Goal: Task Accomplishment & Management: Manage account settings

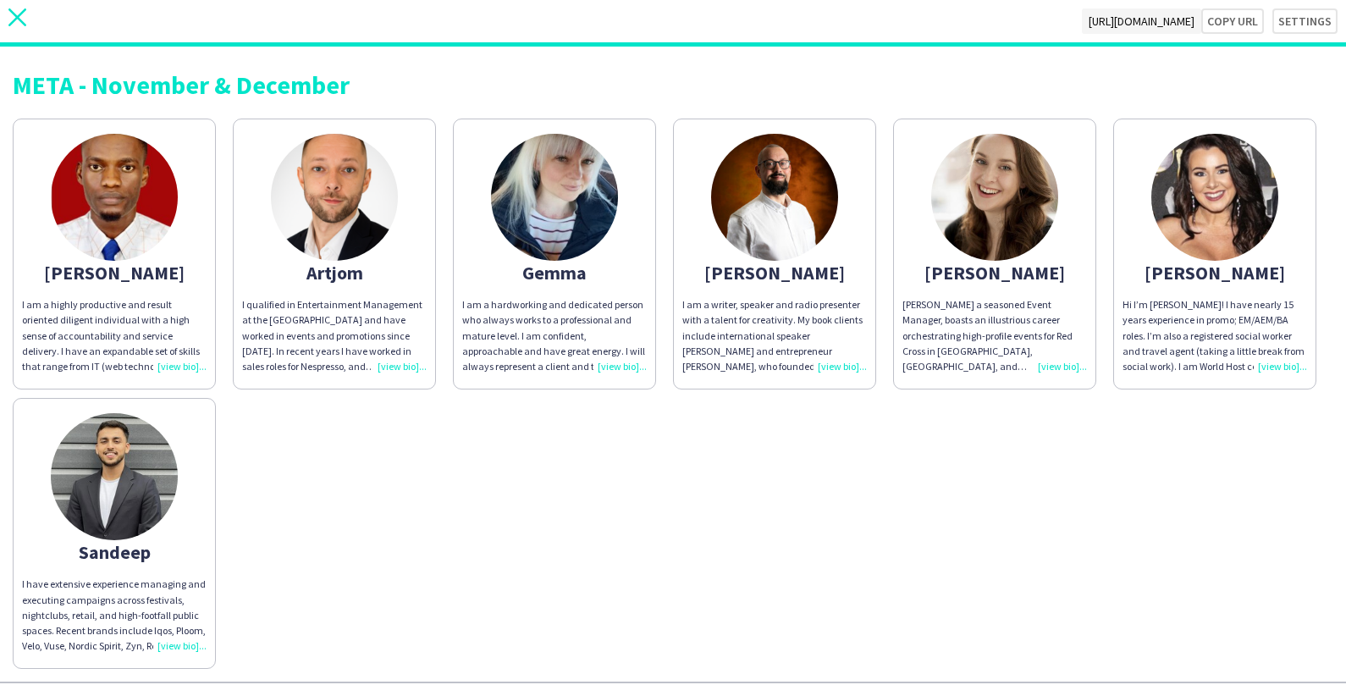
click at [17, 13] on icon "close" at bounding box center [17, 17] width 18 height 18
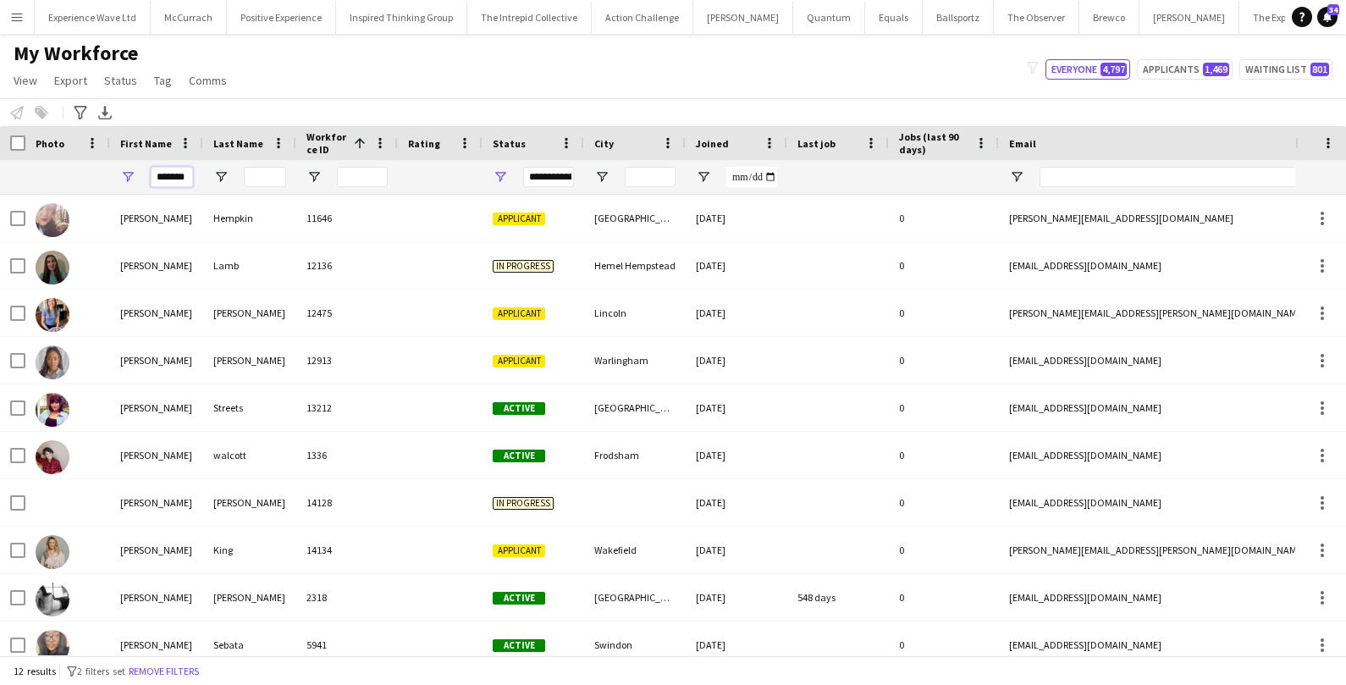
drag, startPoint x: 189, startPoint y: 178, endPoint x: 127, endPoint y: 174, distance: 61.9
click at [127, 174] on div "*******" at bounding box center [156, 177] width 93 height 34
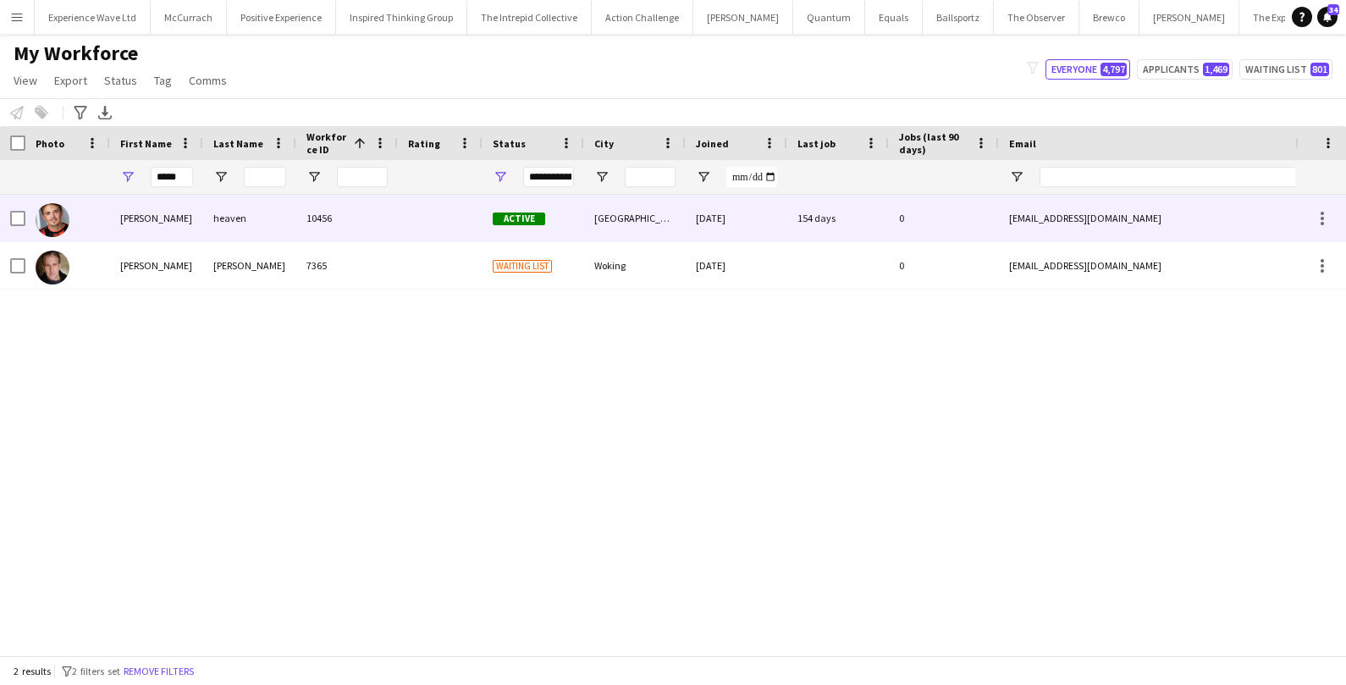
click at [107, 219] on div at bounding box center [67, 218] width 85 height 47
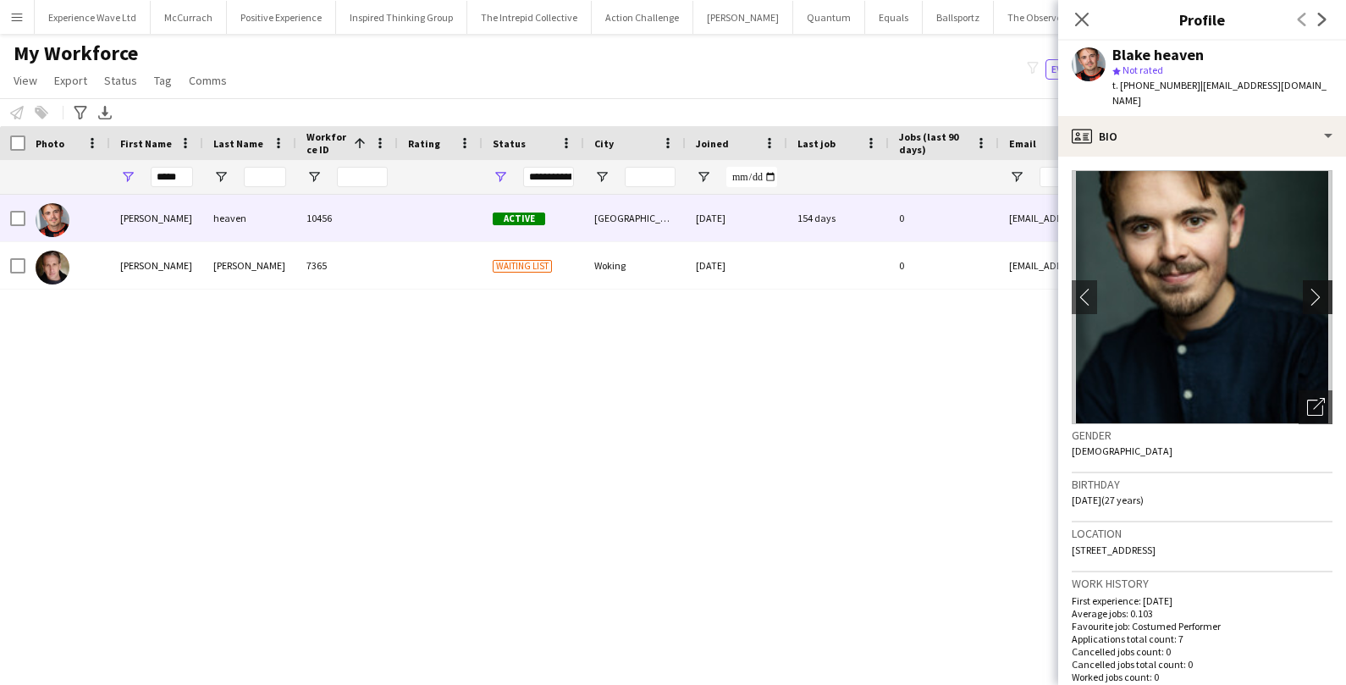
click at [1314, 294] on button "chevron-right" at bounding box center [1320, 297] width 34 height 34
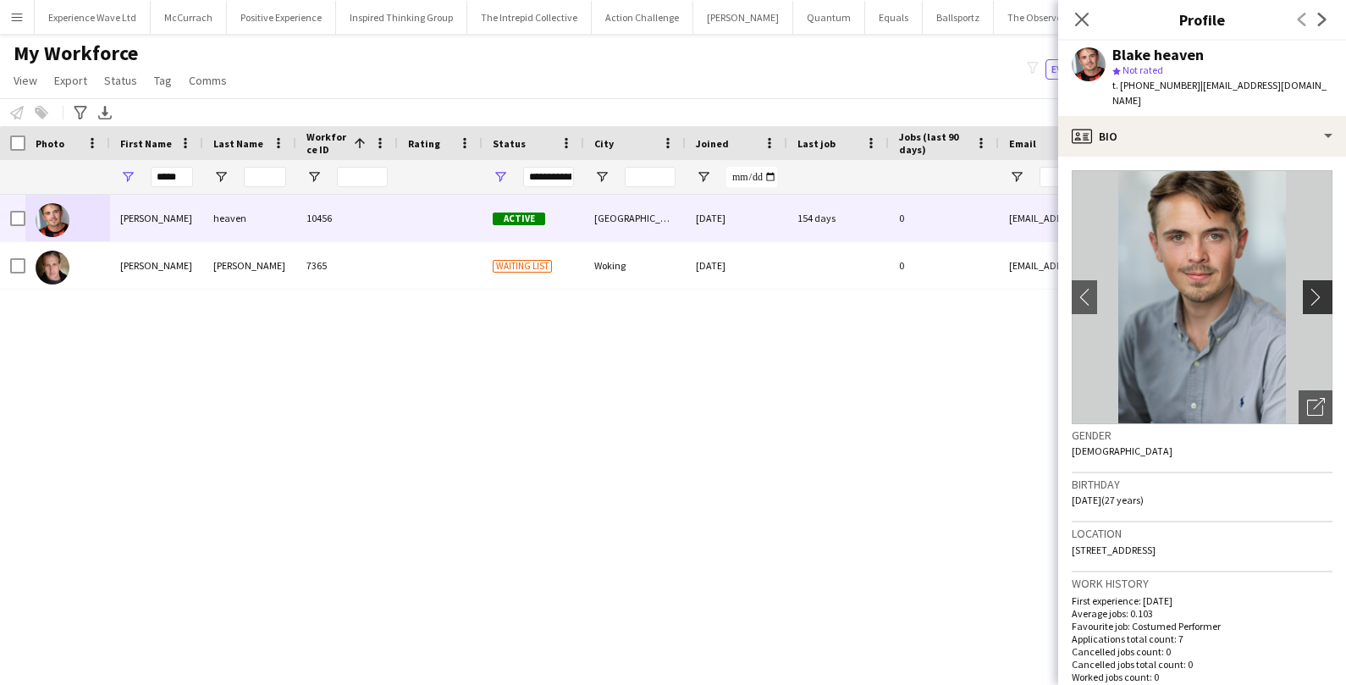
click at [1314, 294] on button "chevron-right" at bounding box center [1320, 297] width 34 height 34
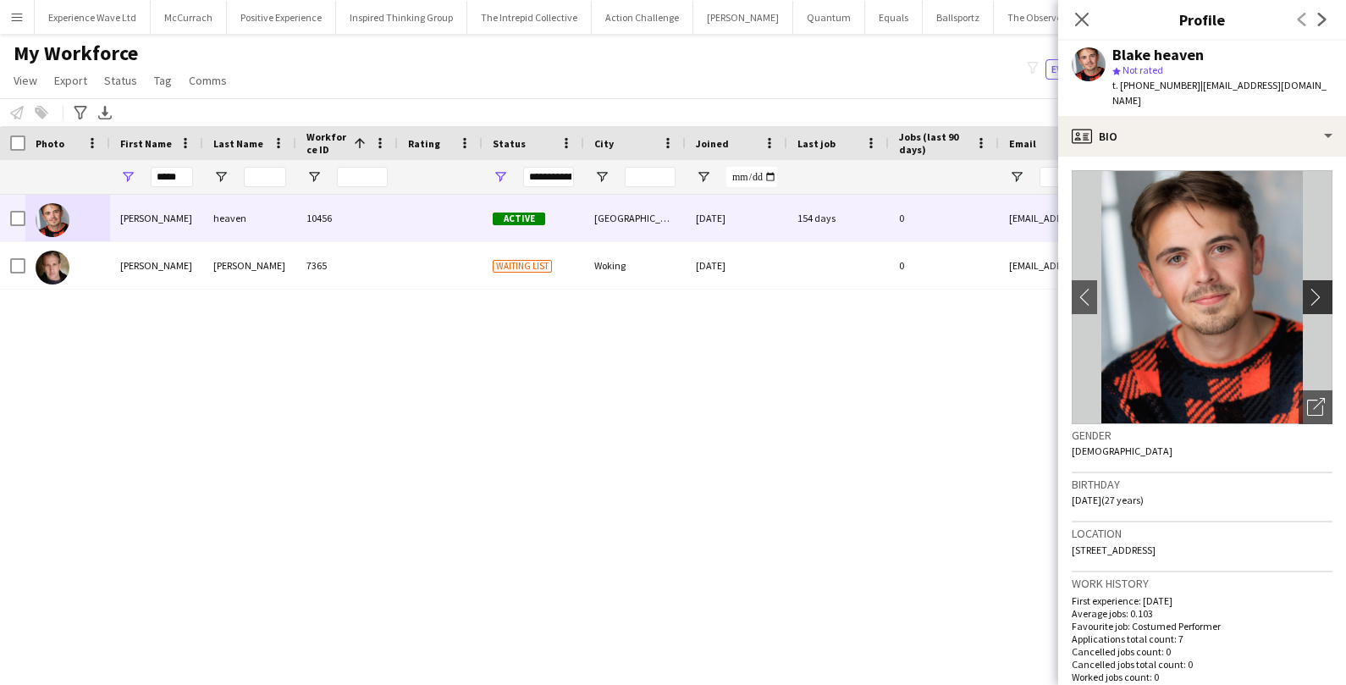
click at [1314, 296] on button "chevron-right" at bounding box center [1320, 297] width 34 height 34
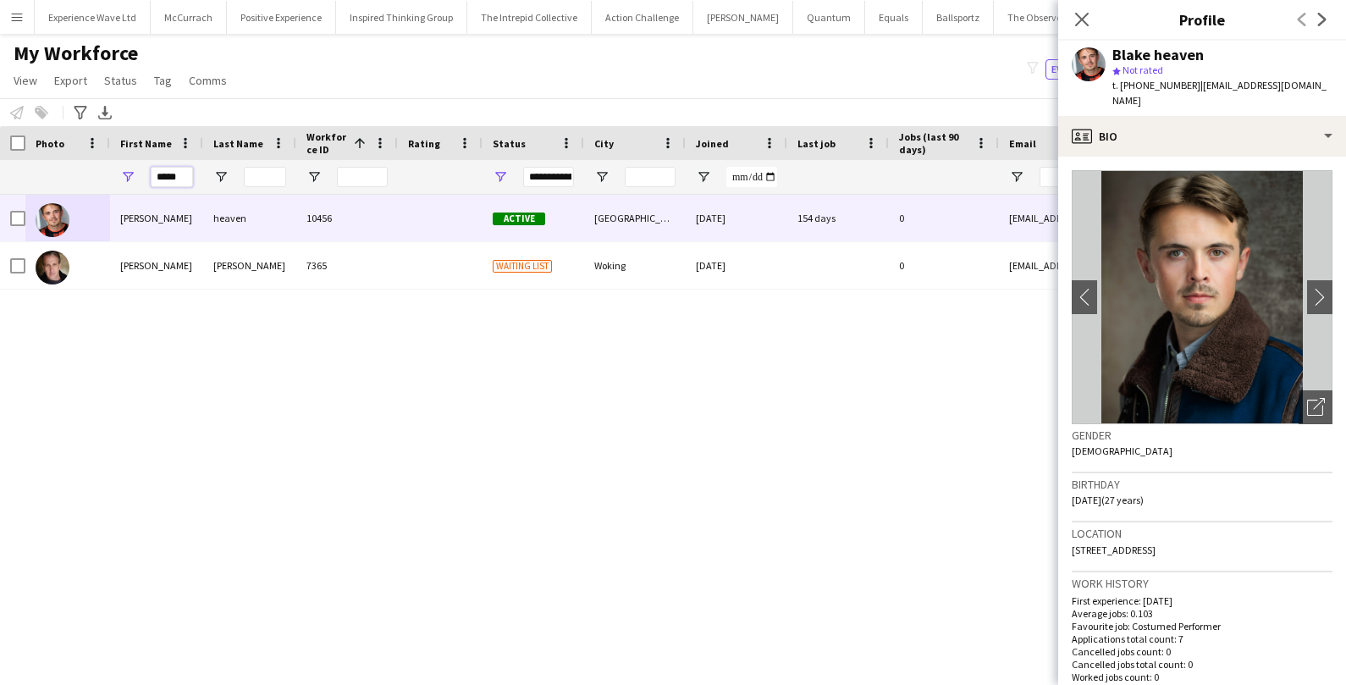
drag, startPoint x: 186, startPoint y: 176, endPoint x: 129, endPoint y: 172, distance: 57.7
click at [129, 172] on div "*****" at bounding box center [156, 177] width 93 height 34
paste input "***"
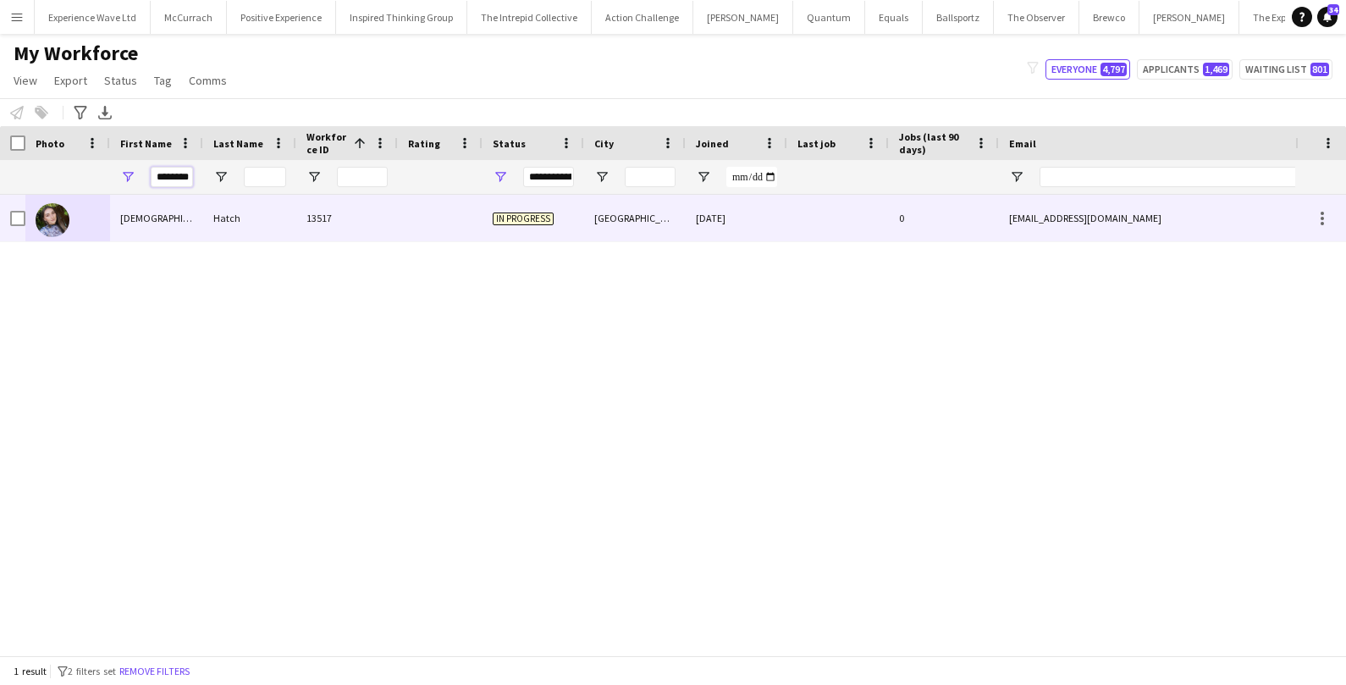
type input "********"
click at [160, 216] on div "Epiphany" at bounding box center [156, 218] width 93 height 47
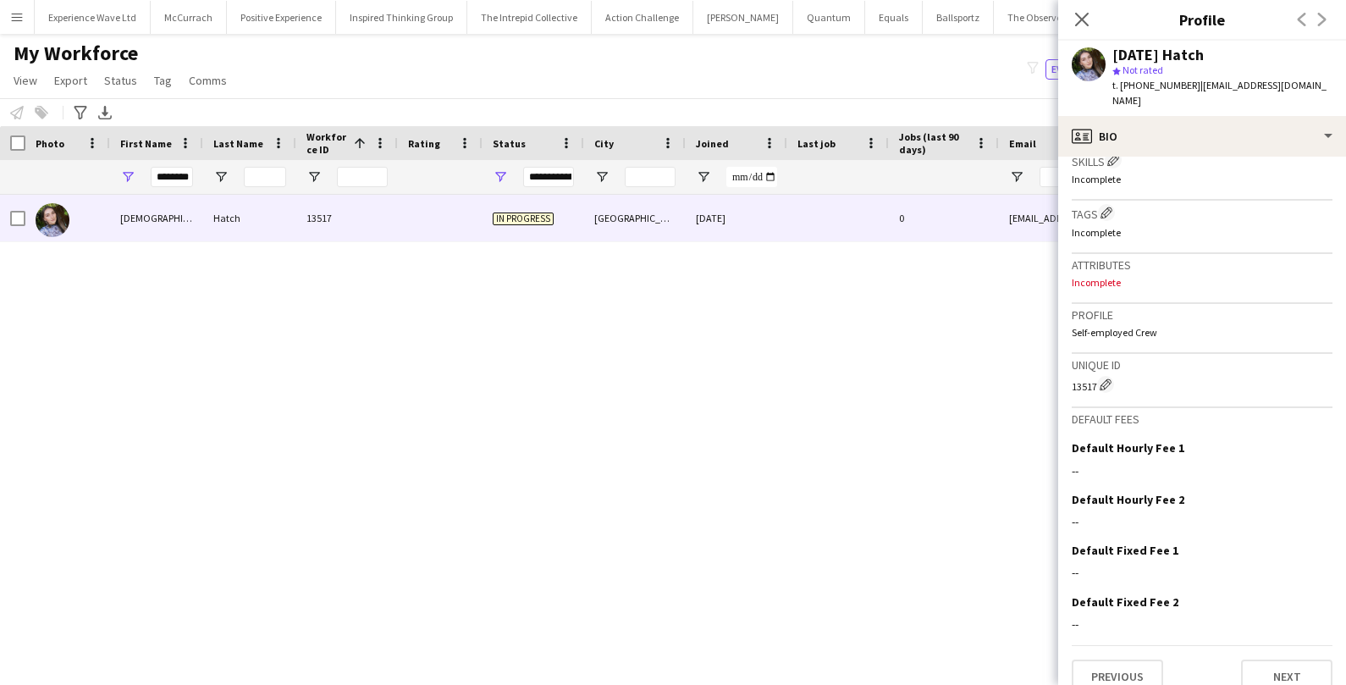
scroll to position [580, 0]
click at [1268, 657] on button "Next" at bounding box center [1286, 674] width 91 height 34
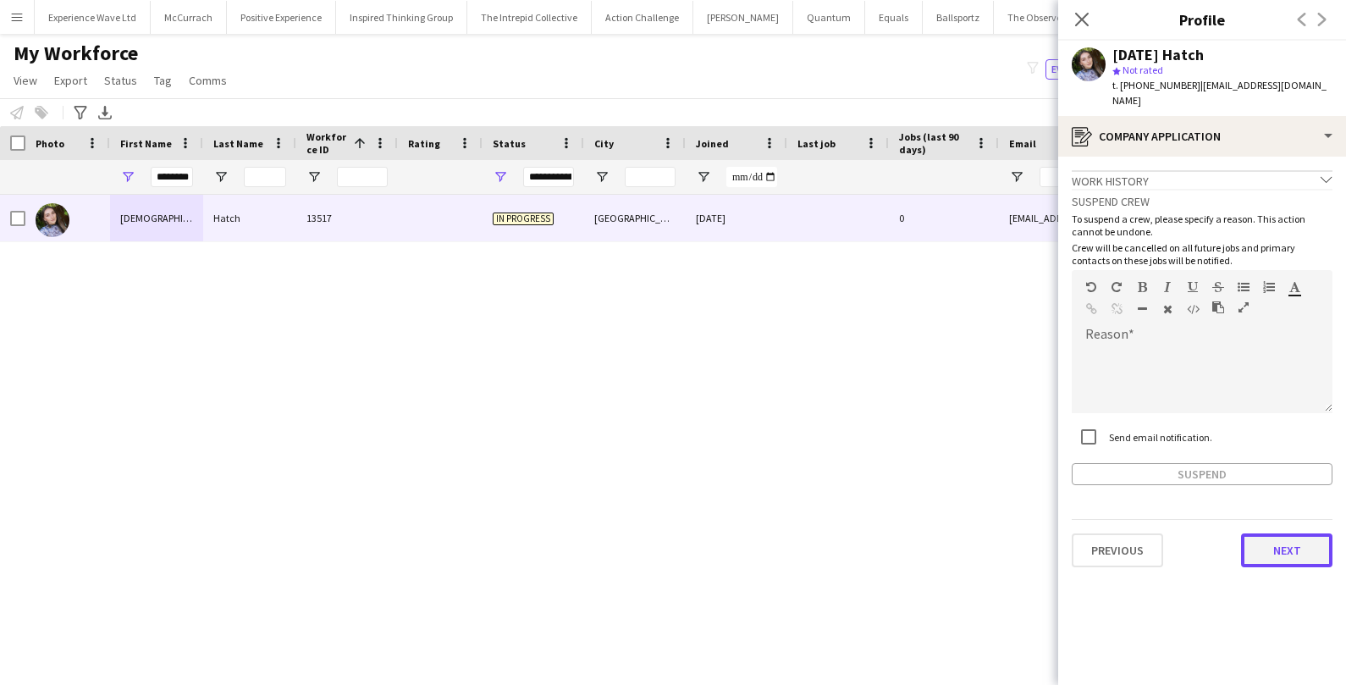
click at [1277, 540] on button "Next" at bounding box center [1286, 550] width 91 height 34
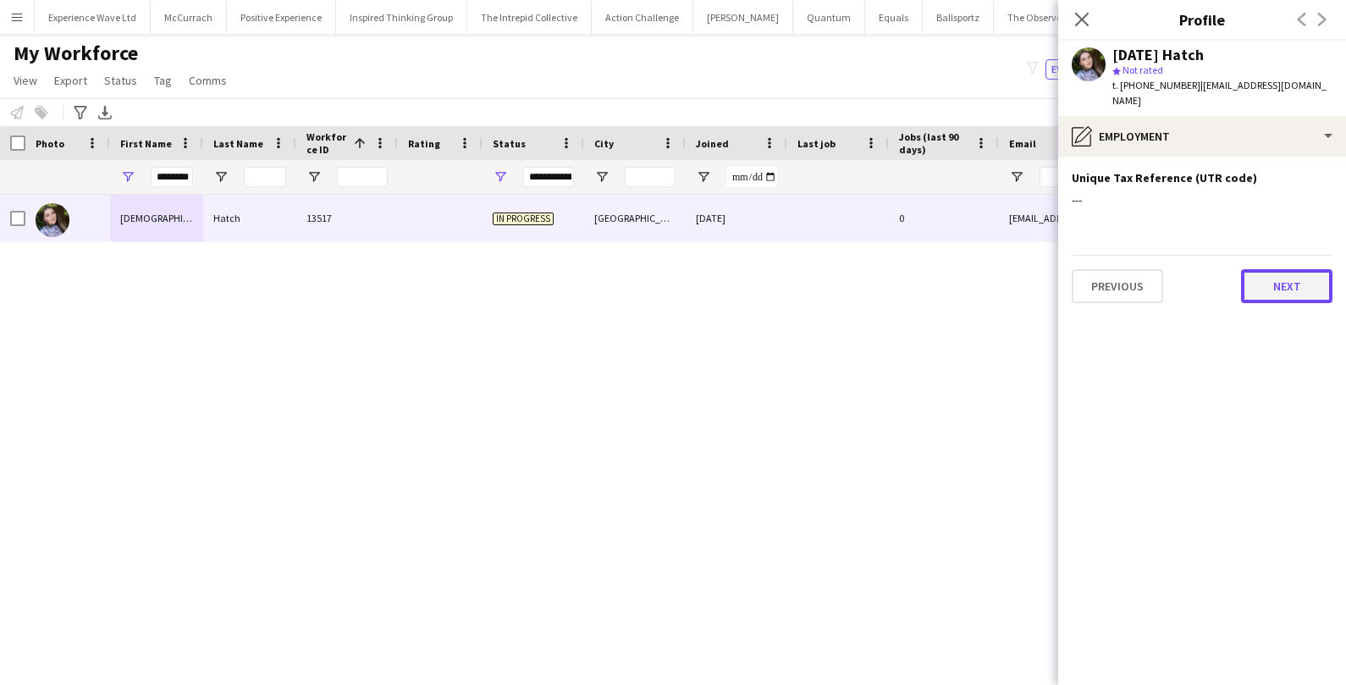
click at [1321, 269] on button "Next" at bounding box center [1286, 286] width 91 height 34
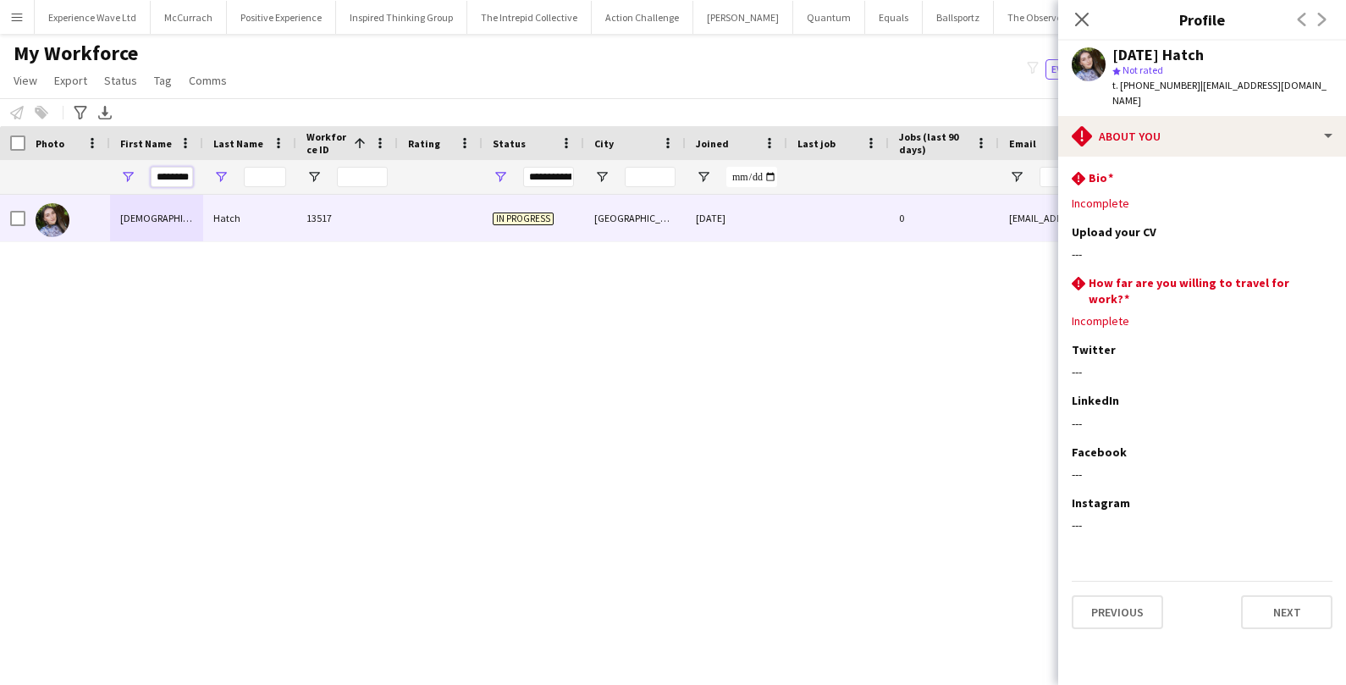
scroll to position [0, 5]
drag, startPoint x: 156, startPoint y: 177, endPoint x: 218, endPoint y: 175, distance: 62.7
click at [218, 176] on div "********" at bounding box center [918, 177] width 1836 height 34
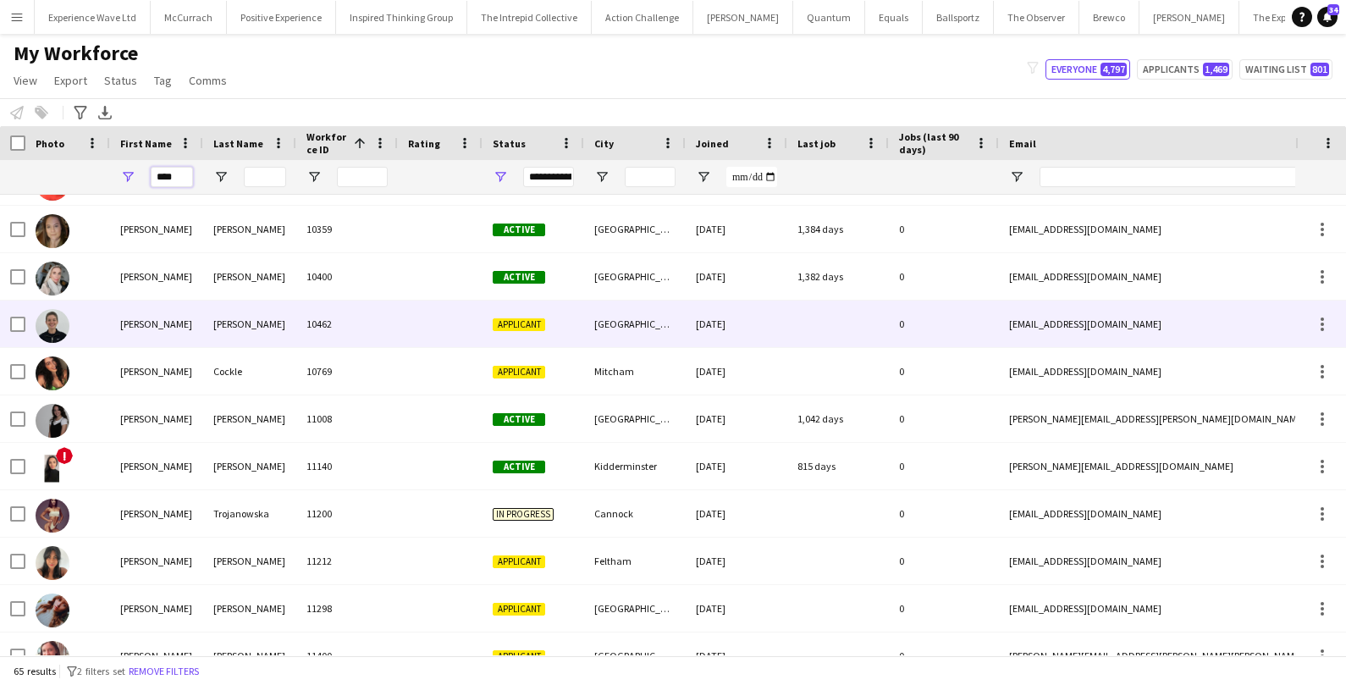
scroll to position [0, 0]
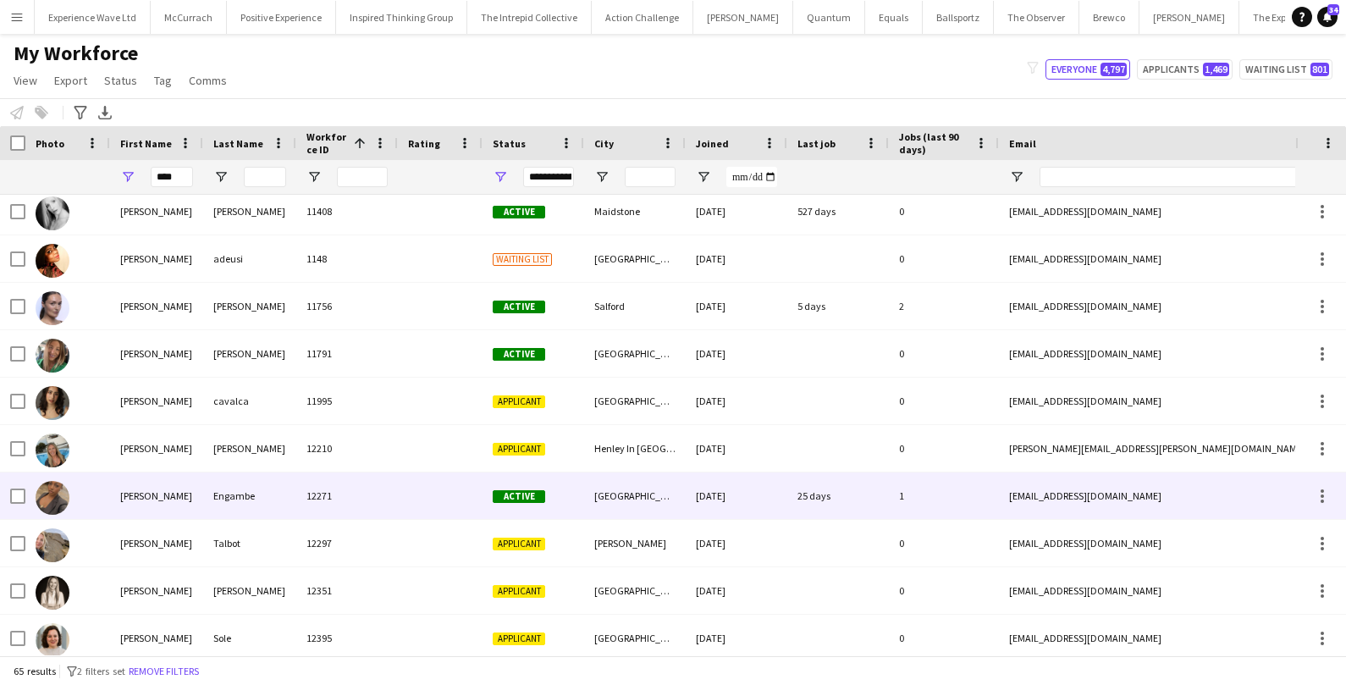
click at [147, 493] on div "Sara" at bounding box center [156, 495] width 93 height 47
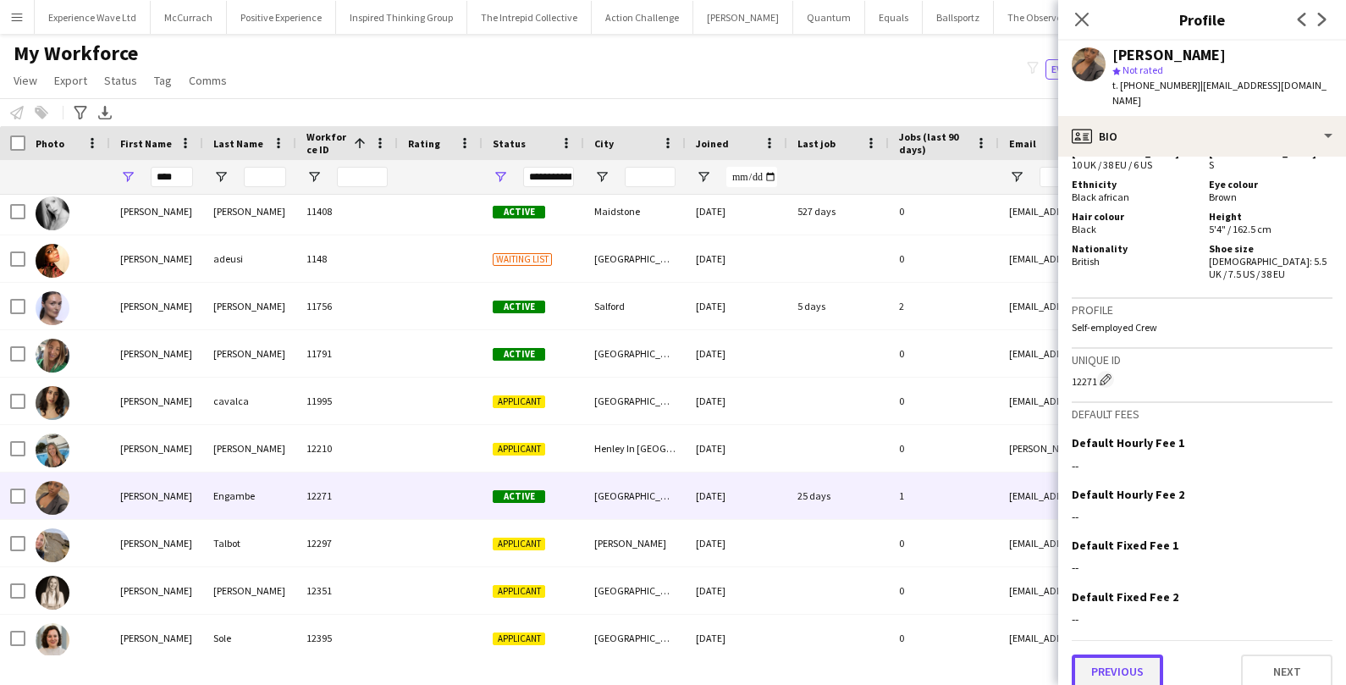
click at [1128, 656] on button "Previous" at bounding box center [1117, 672] width 91 height 34
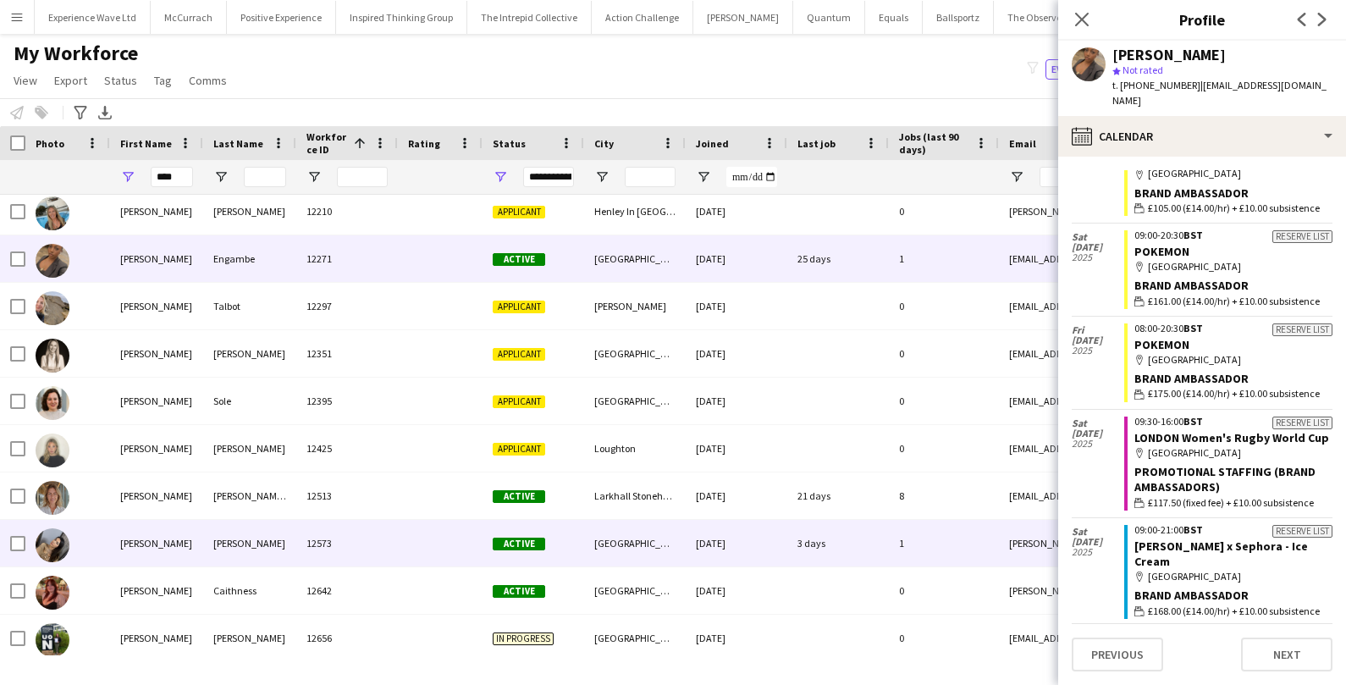
click at [336, 533] on div "12573" at bounding box center [347, 543] width 102 height 47
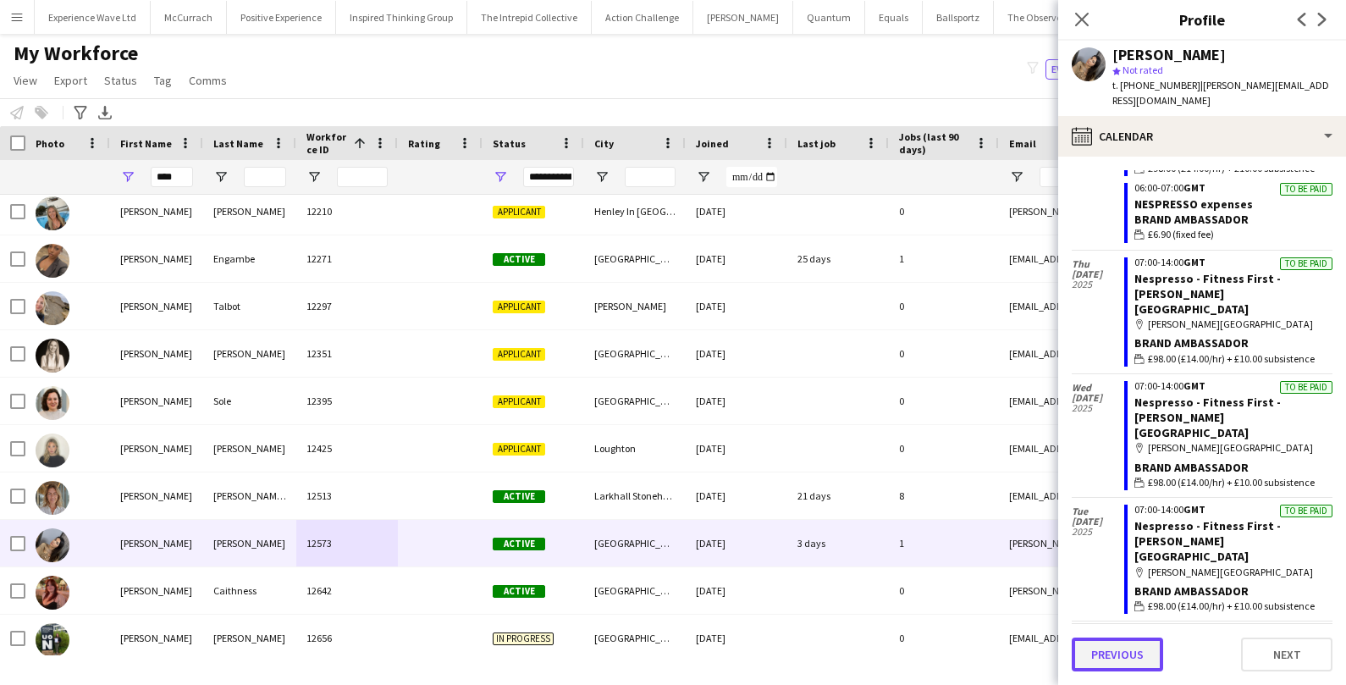
click at [1086, 656] on button "Previous" at bounding box center [1117, 655] width 91 height 34
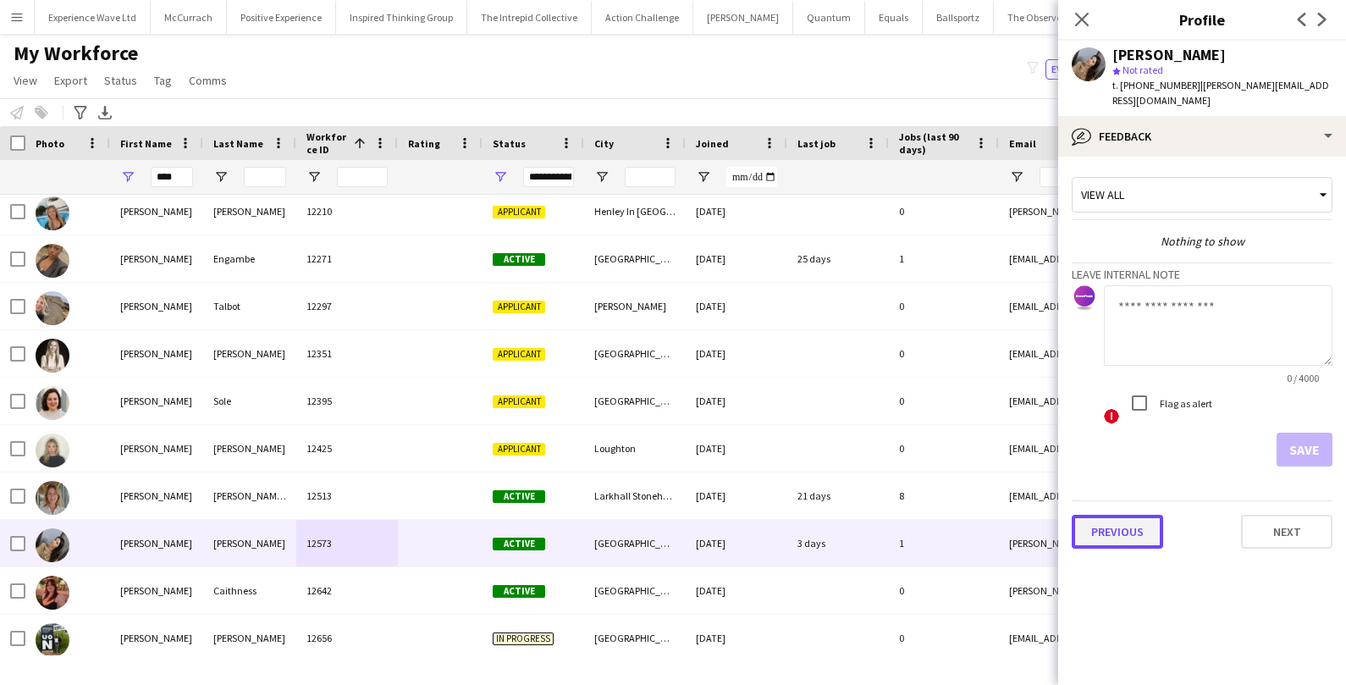
click at [1108, 515] on button "Previous" at bounding box center [1117, 532] width 91 height 34
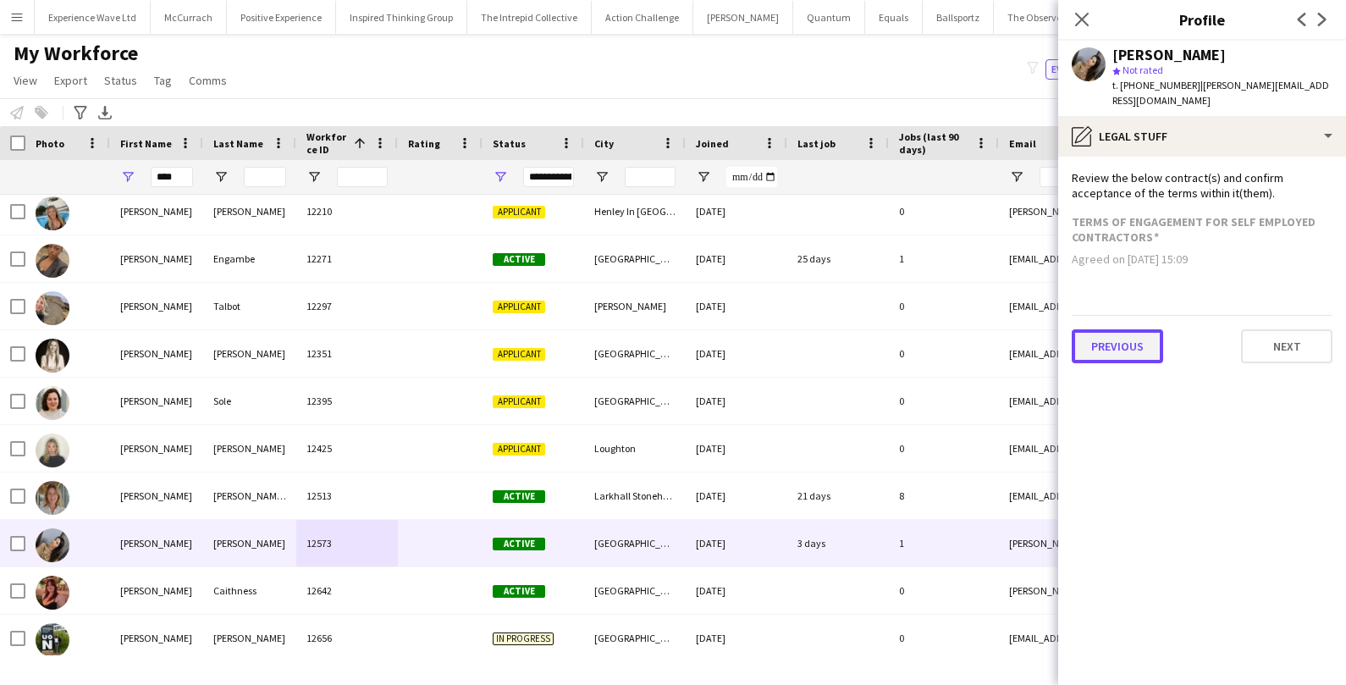
click at [1137, 329] on button "Previous" at bounding box center [1117, 346] width 91 height 34
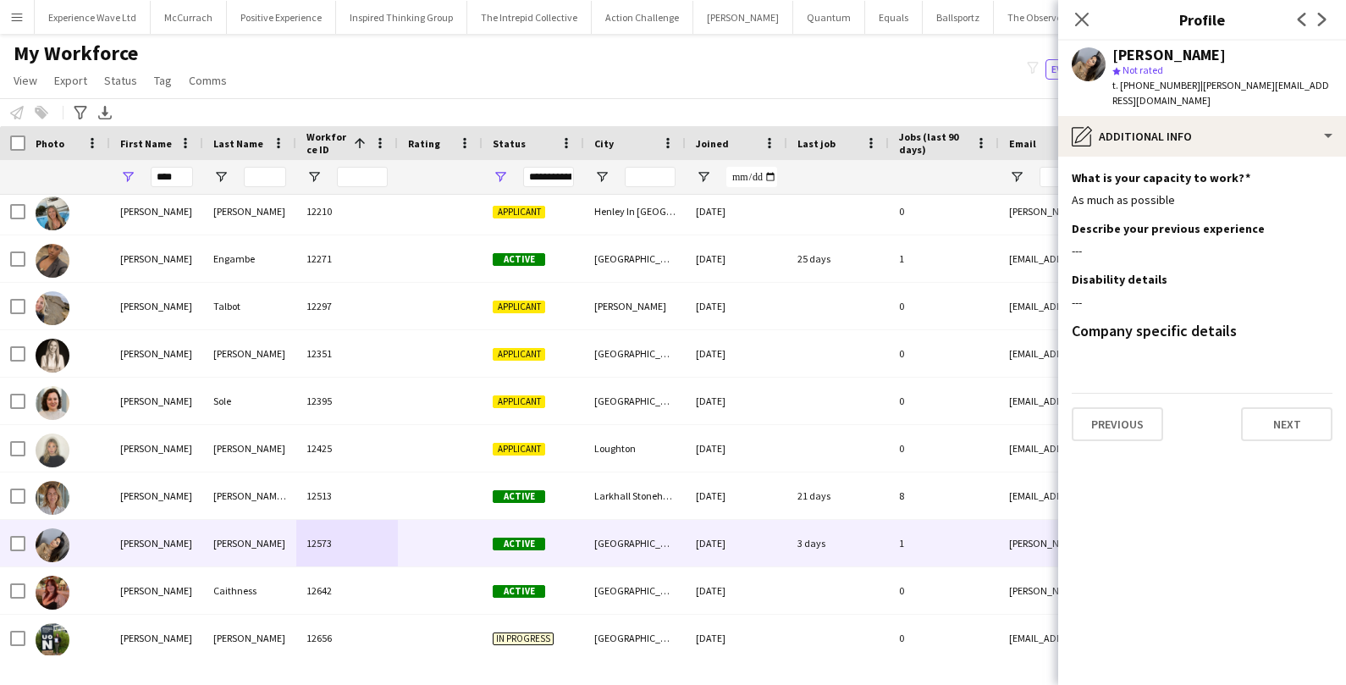
click at [1122, 428] on app-section-data-types "What is your capacity to work? Edit this field As much as possible Describe you…" at bounding box center [1202, 421] width 288 height 528
click at [1122, 420] on button "Previous" at bounding box center [1117, 424] width 91 height 34
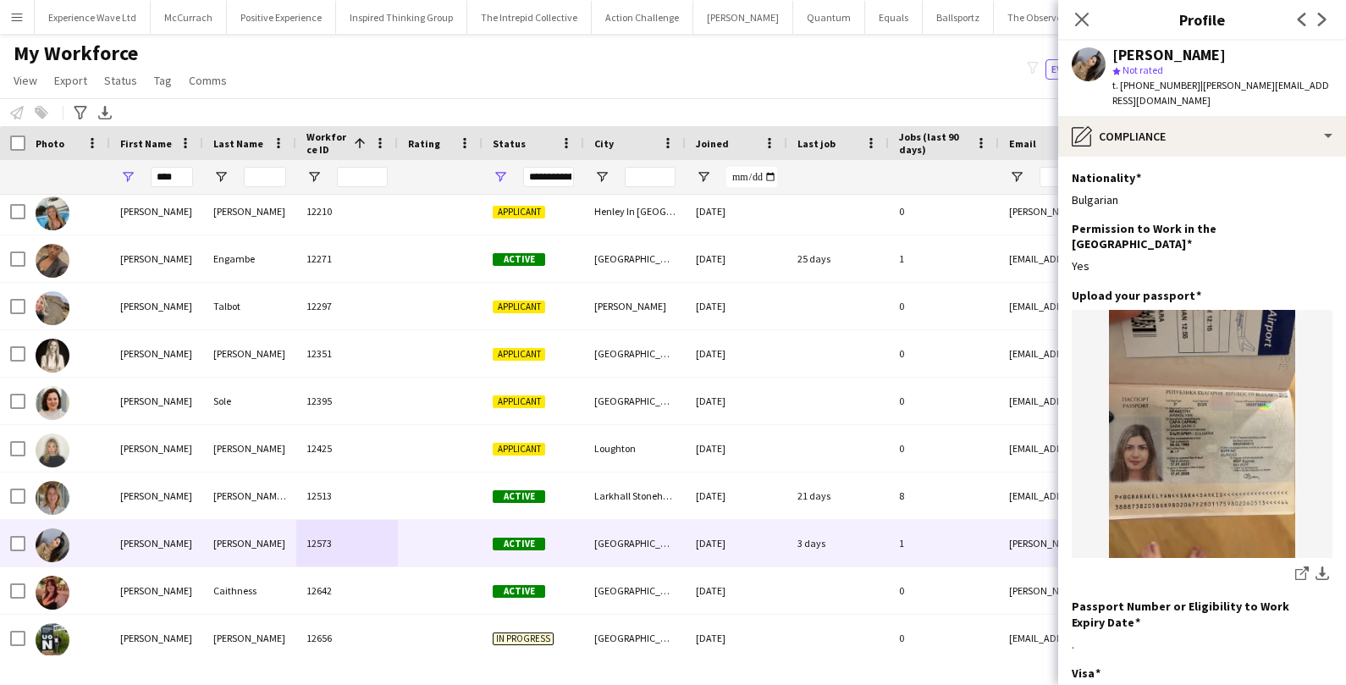
click at [1154, 58] on div "Sara Arakelyan" at bounding box center [1169, 54] width 113 height 15
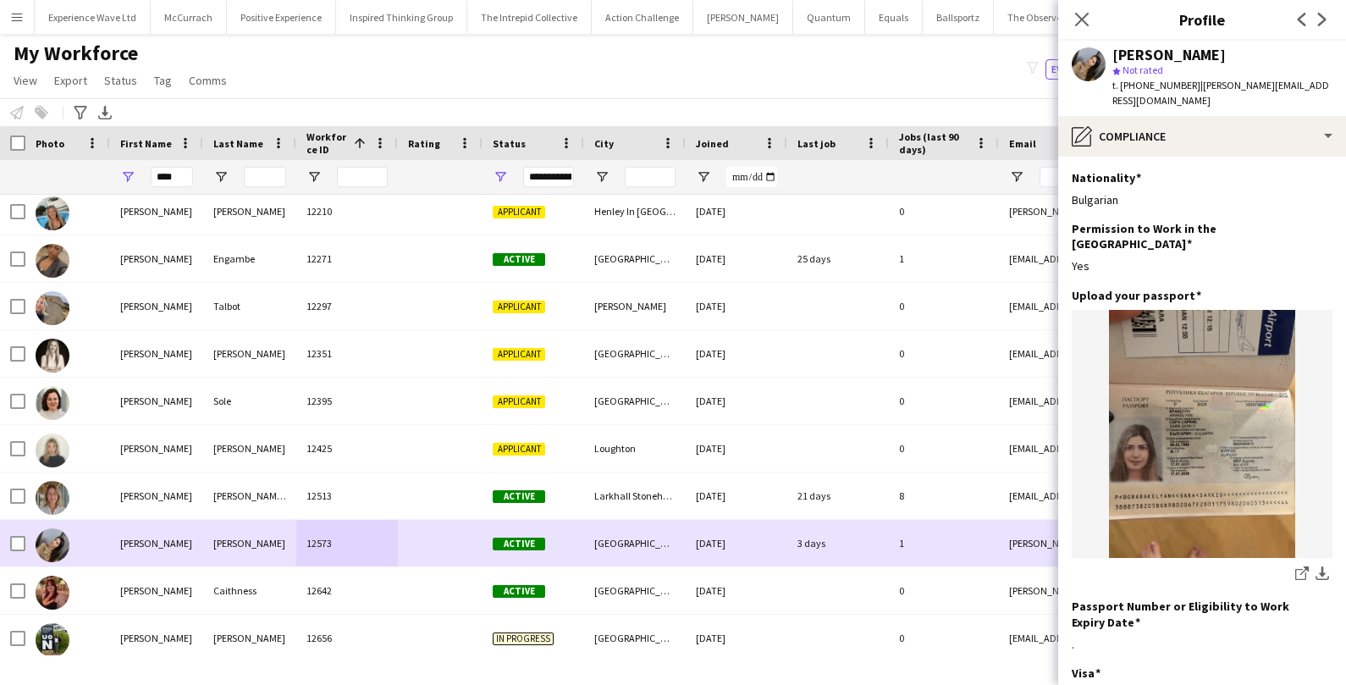
click at [652, 550] on div "[GEOGRAPHIC_DATA]" at bounding box center [635, 543] width 102 height 47
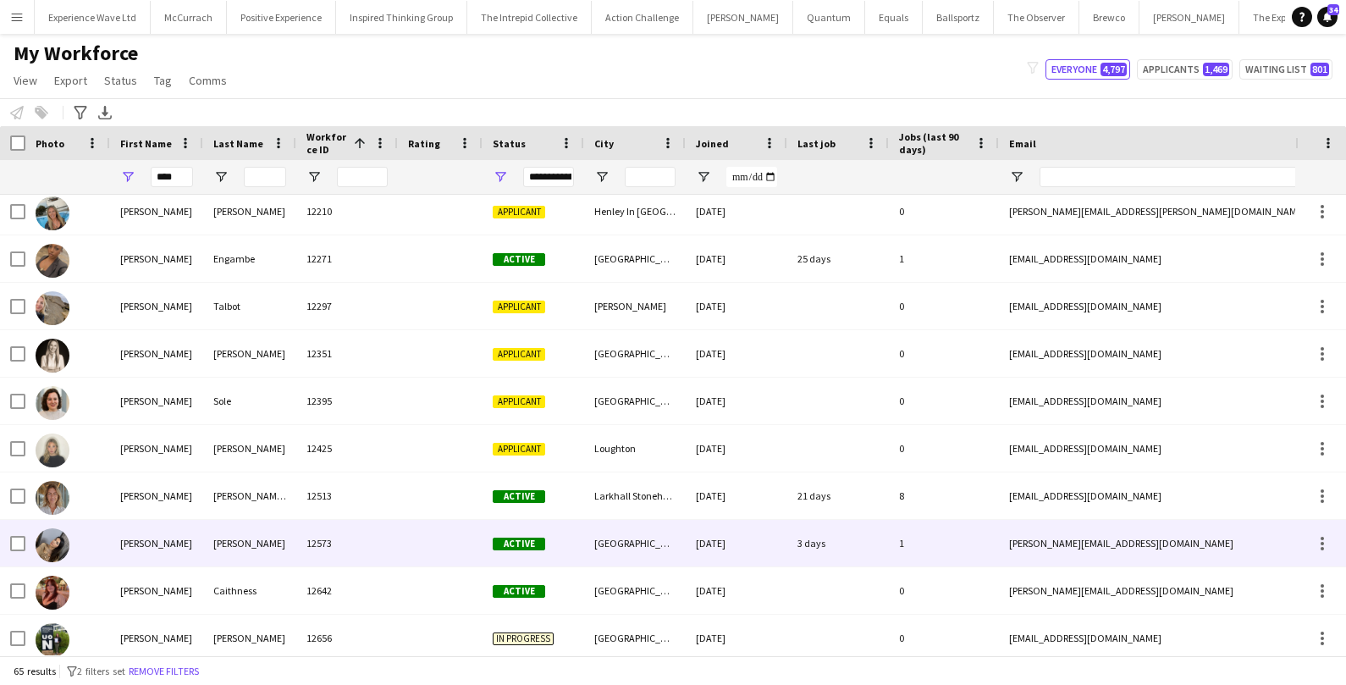
click at [652, 550] on div "[GEOGRAPHIC_DATA]" at bounding box center [635, 543] width 102 height 47
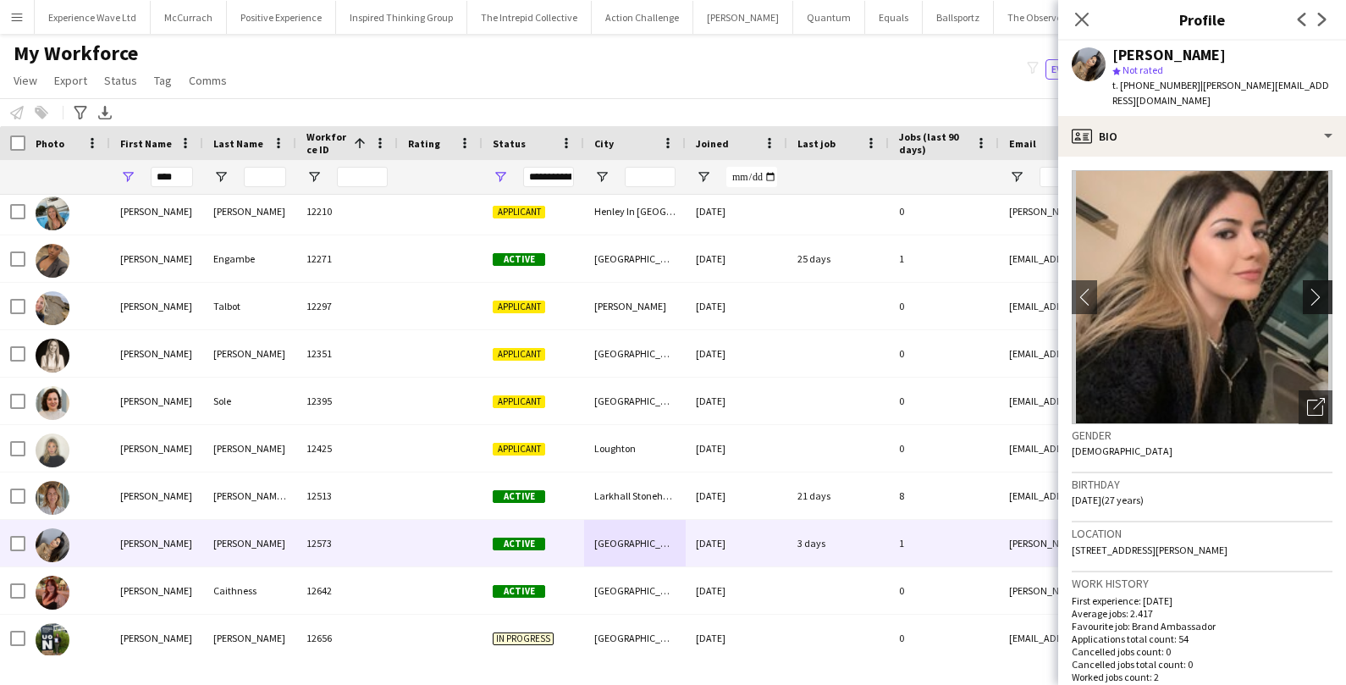
click at [1314, 288] on app-icon "chevron-right" at bounding box center [1320, 297] width 26 height 18
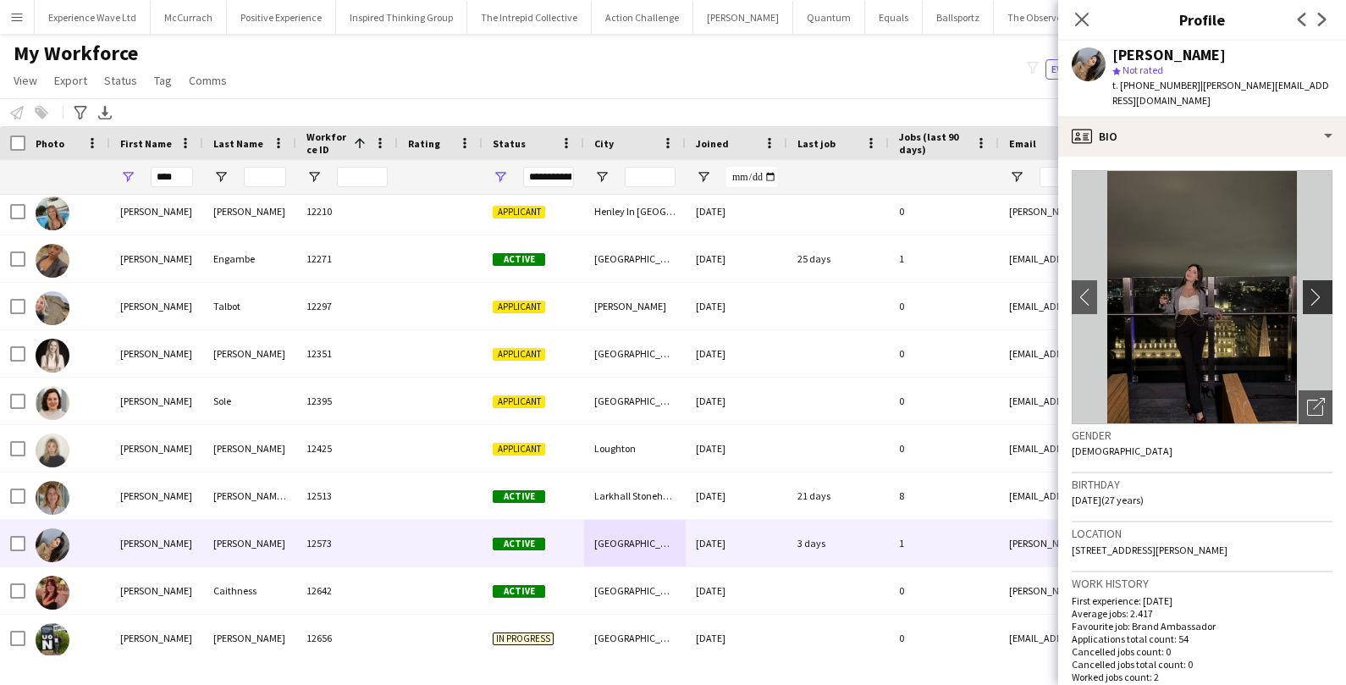
click at [1314, 288] on app-icon "chevron-right" at bounding box center [1320, 297] width 26 height 18
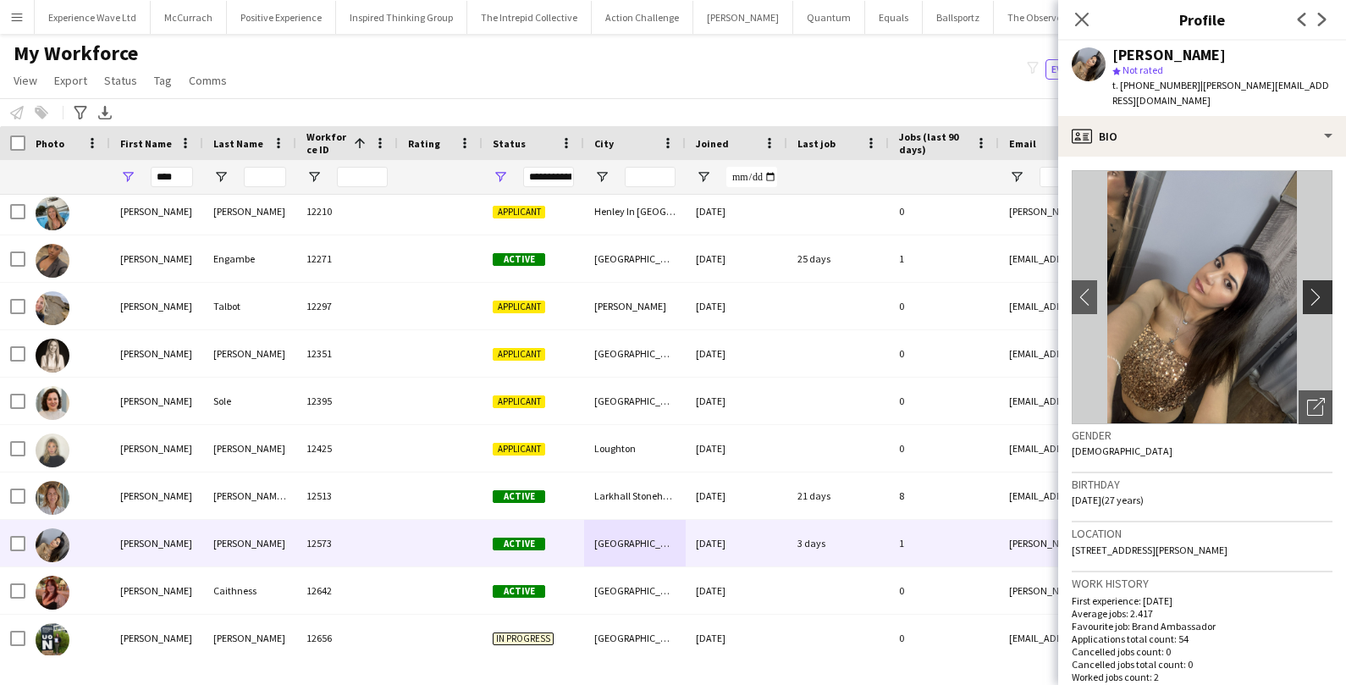
click at [1314, 288] on app-icon "chevron-right" at bounding box center [1320, 297] width 26 height 18
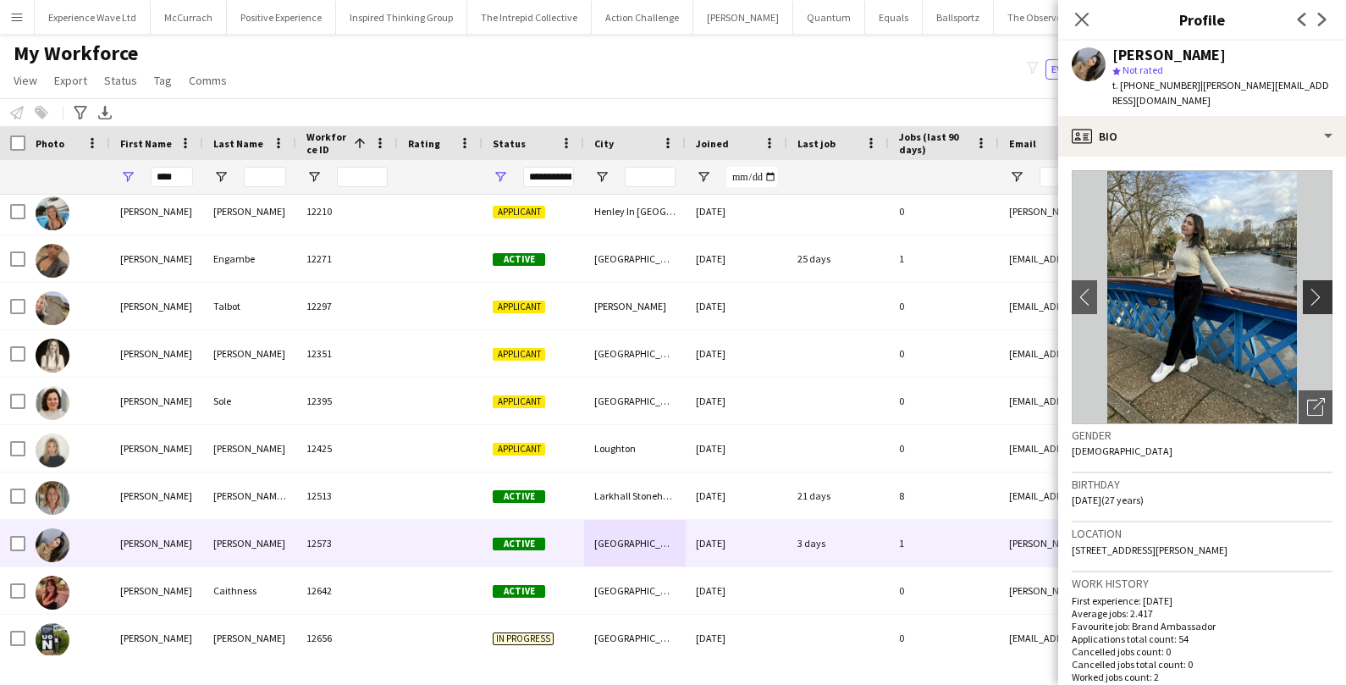
click at [1314, 288] on app-icon "chevron-right" at bounding box center [1320, 297] width 26 height 18
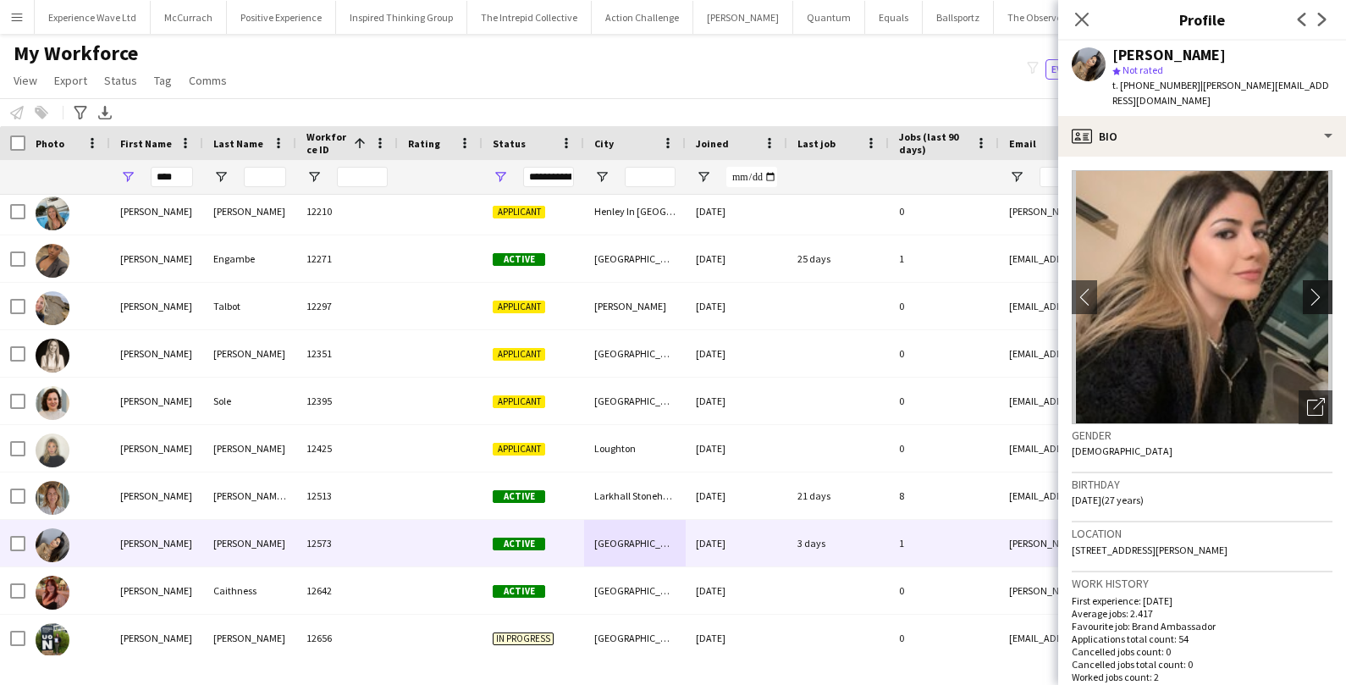
click at [1315, 290] on app-icon "chevron-right" at bounding box center [1320, 297] width 26 height 18
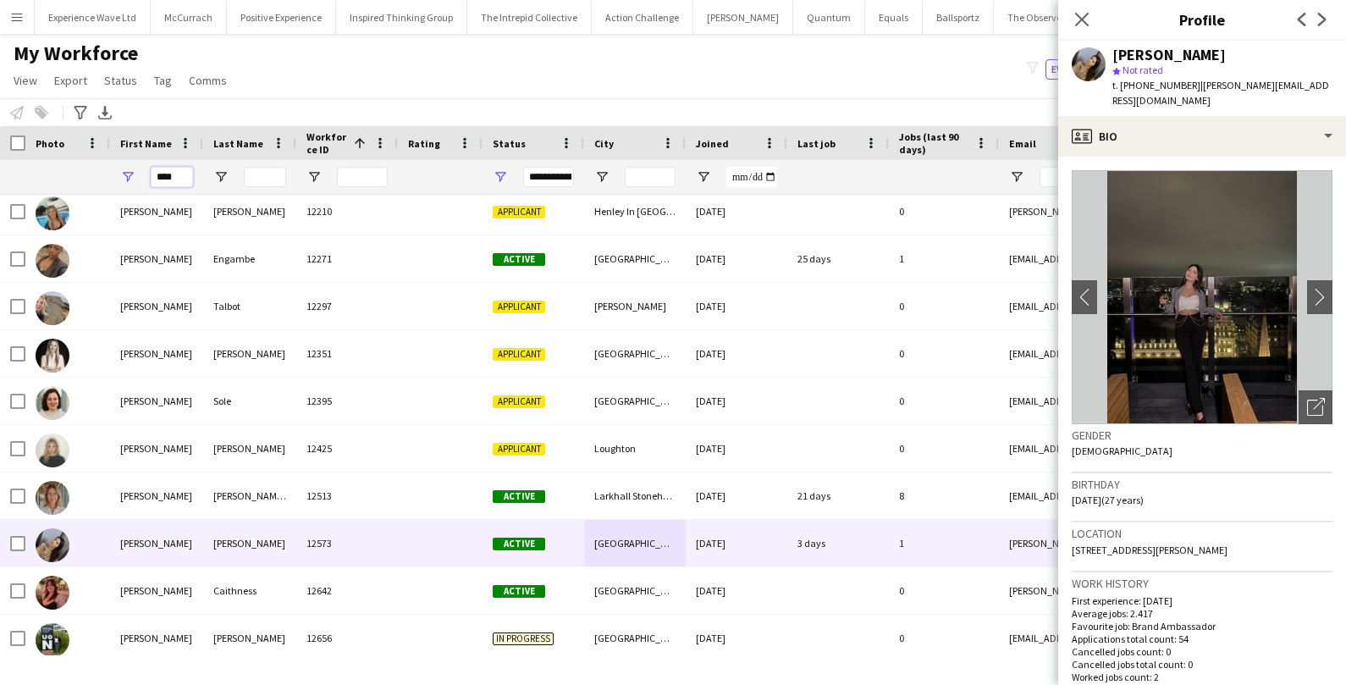
drag, startPoint x: 180, startPoint y: 179, endPoint x: 122, endPoint y: 178, distance: 58.4
click at [122, 178] on div "****" at bounding box center [156, 177] width 93 height 34
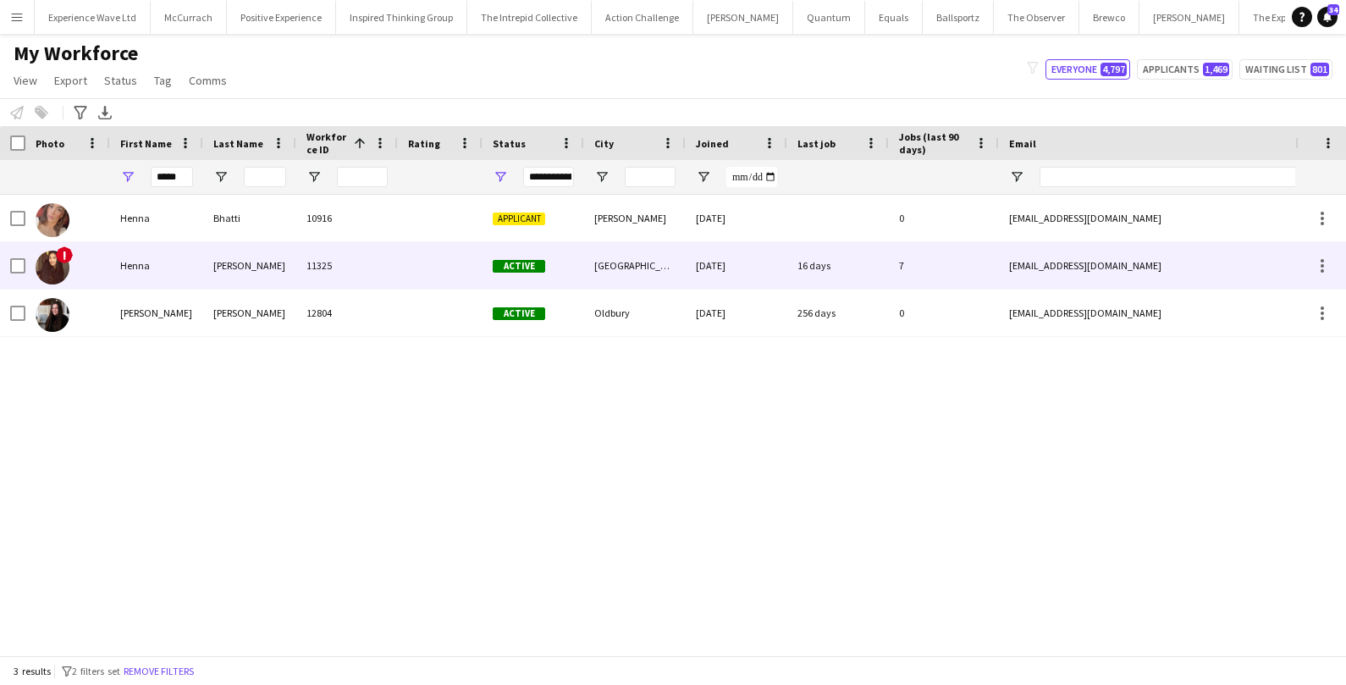
click at [120, 269] on div "Henna" at bounding box center [156, 265] width 93 height 47
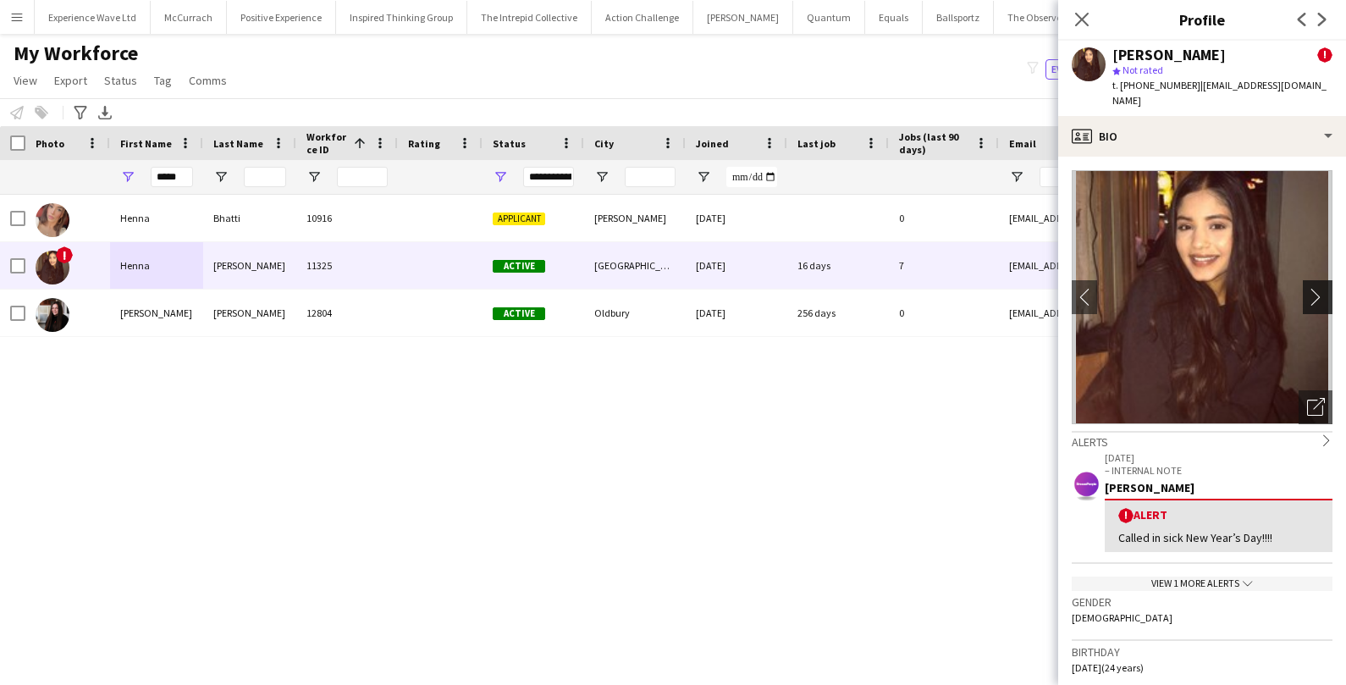
click at [1315, 288] on app-icon "chevron-right" at bounding box center [1320, 297] width 26 height 18
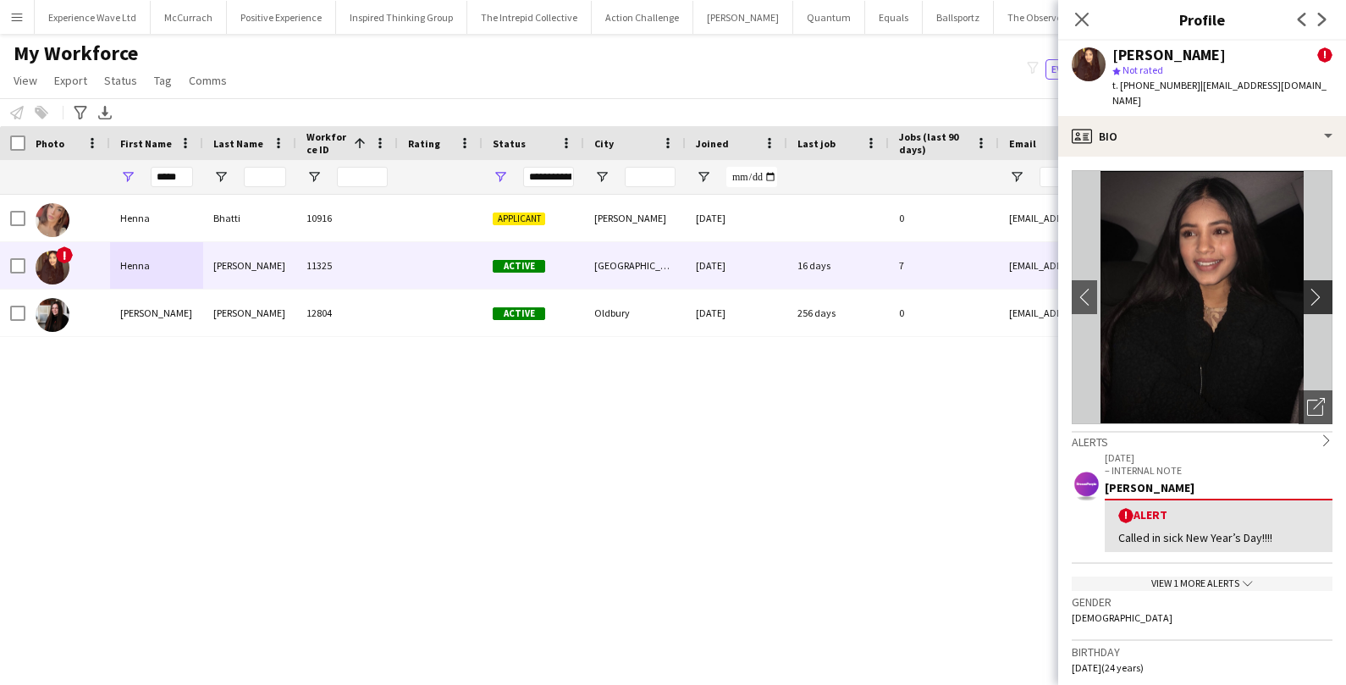
click at [1321, 288] on app-icon "chevron-right" at bounding box center [1320, 297] width 26 height 18
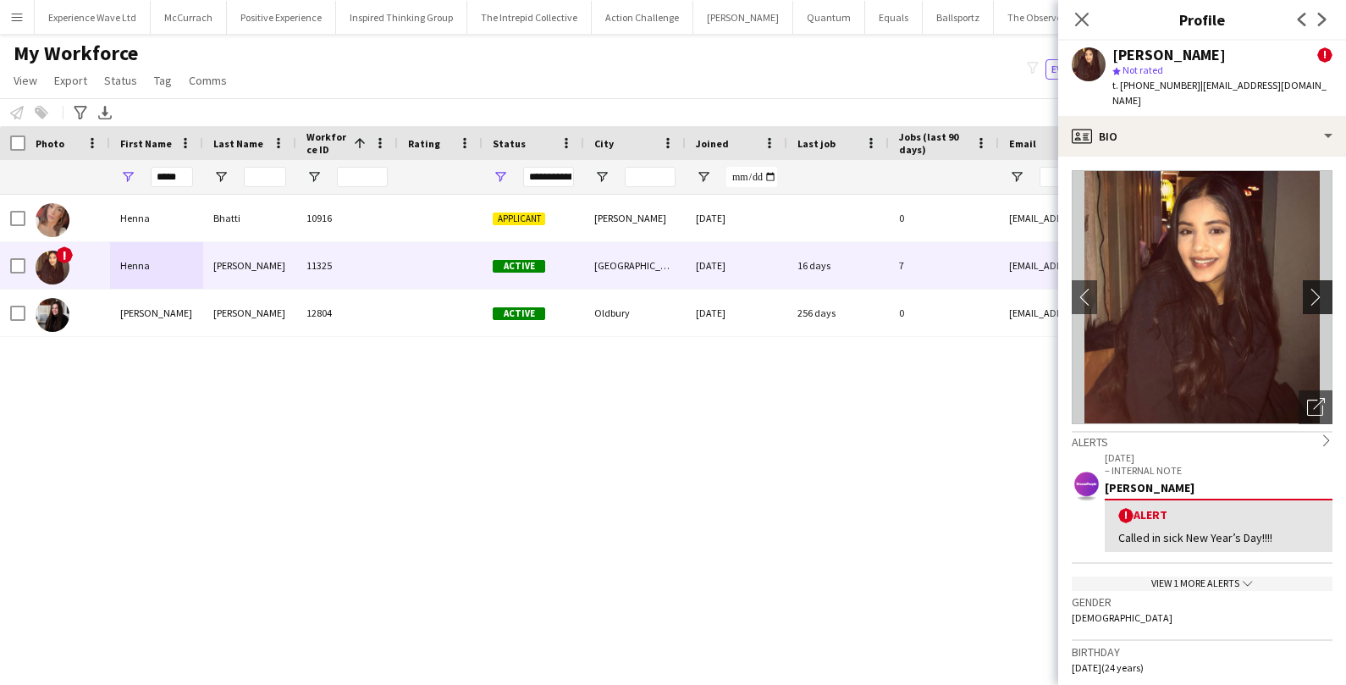
click at [1321, 288] on app-icon "chevron-right" at bounding box center [1320, 297] width 26 height 18
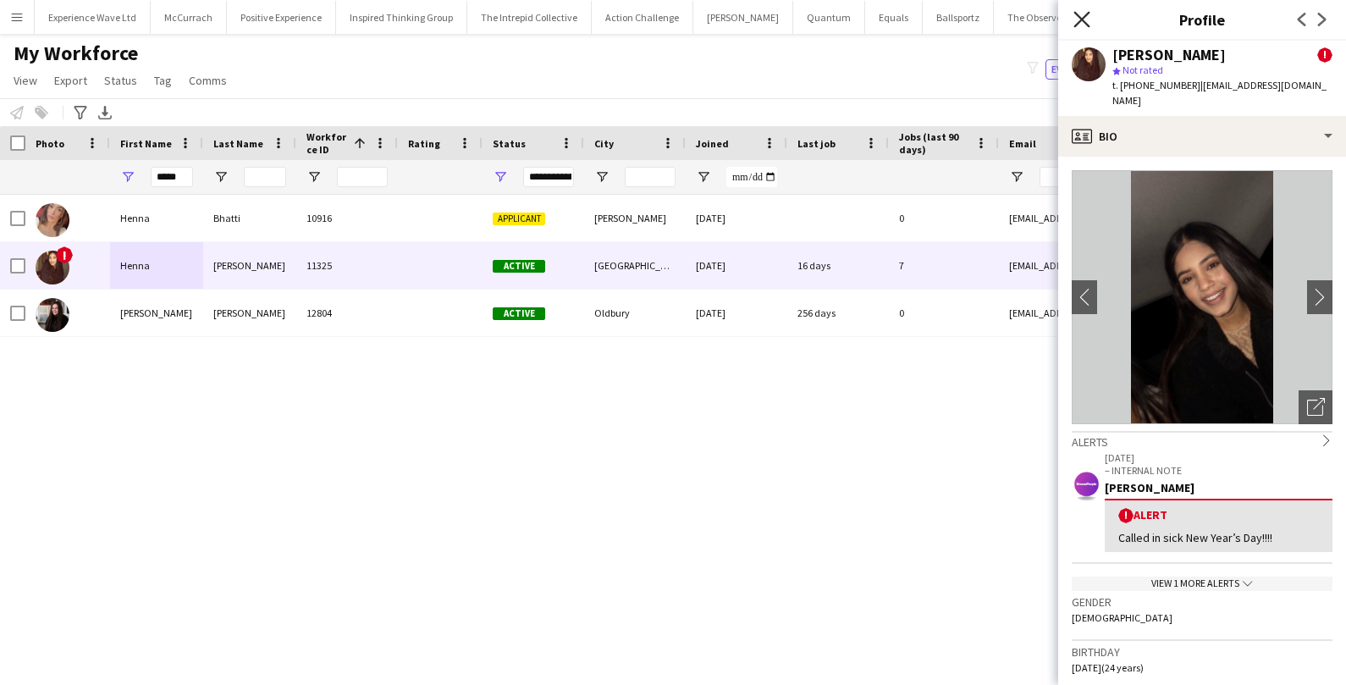
click at [1075, 19] on icon "Close pop-in" at bounding box center [1082, 19] width 16 height 16
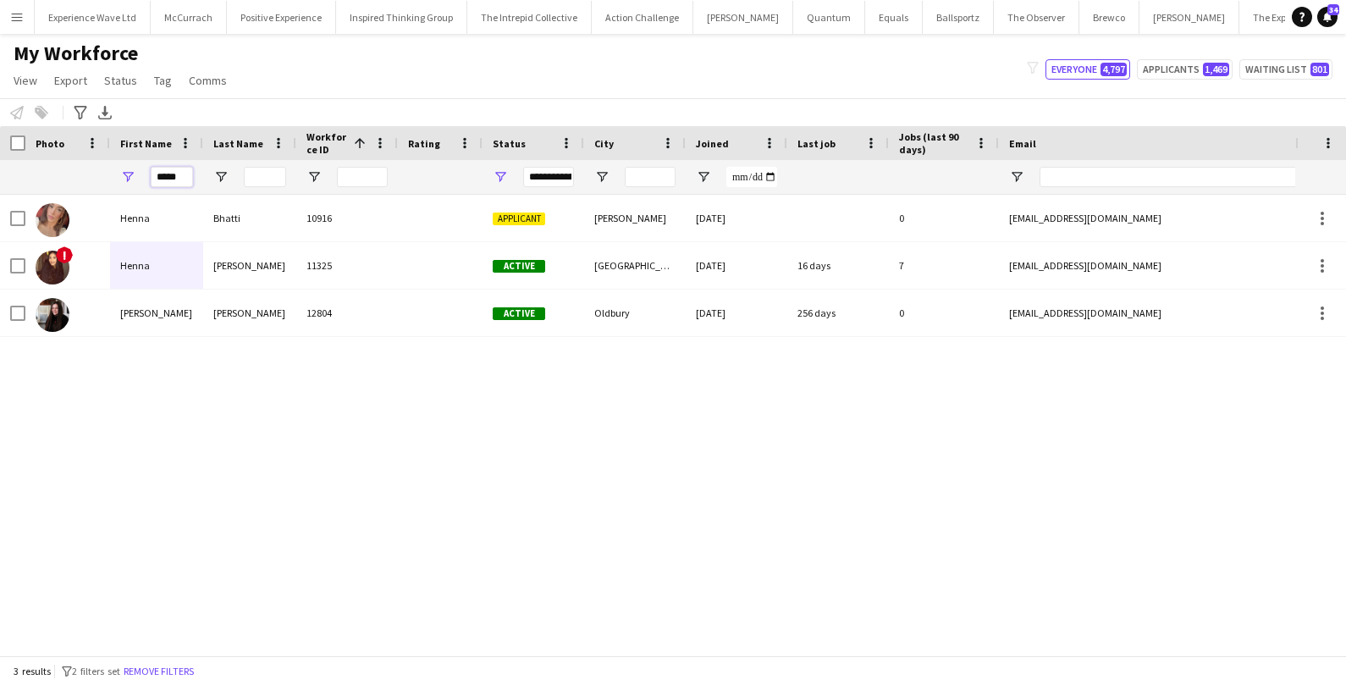
drag, startPoint x: 190, startPoint y: 176, endPoint x: 128, endPoint y: 174, distance: 61.8
click at [130, 175] on div "*****" at bounding box center [156, 177] width 93 height 34
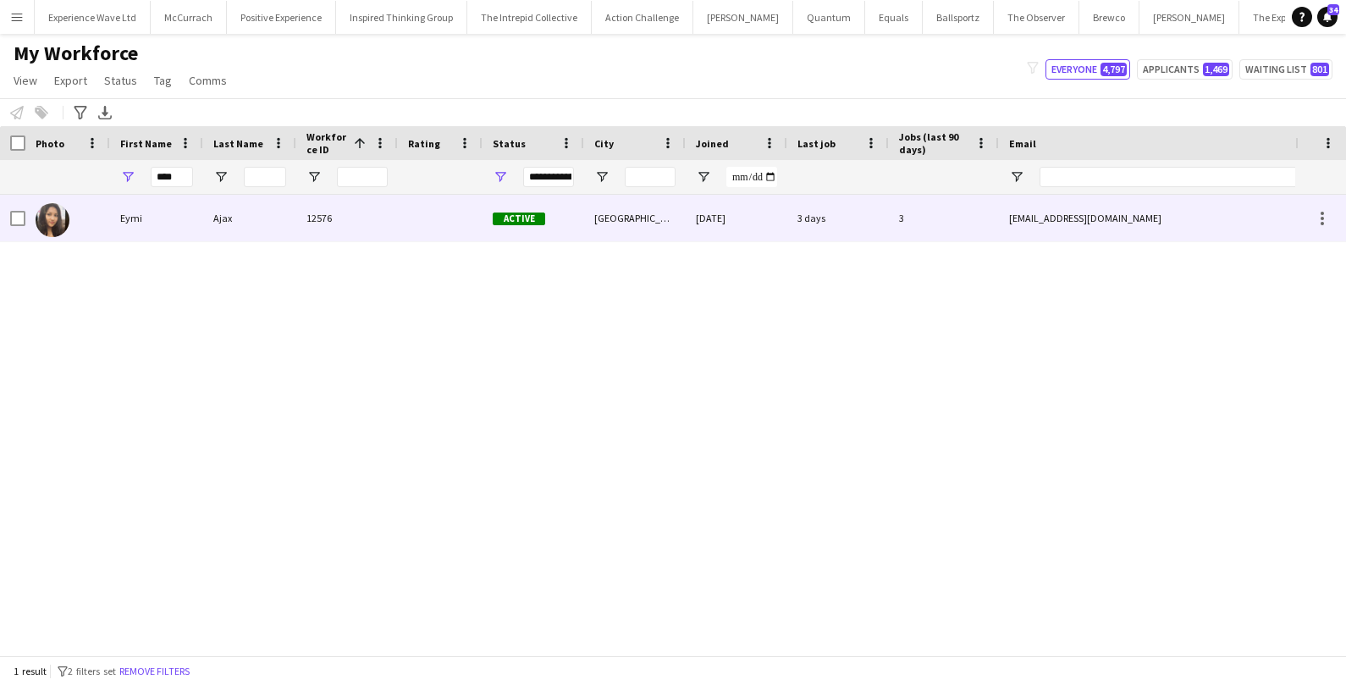
click at [218, 218] on div "Ajax" at bounding box center [249, 218] width 93 height 47
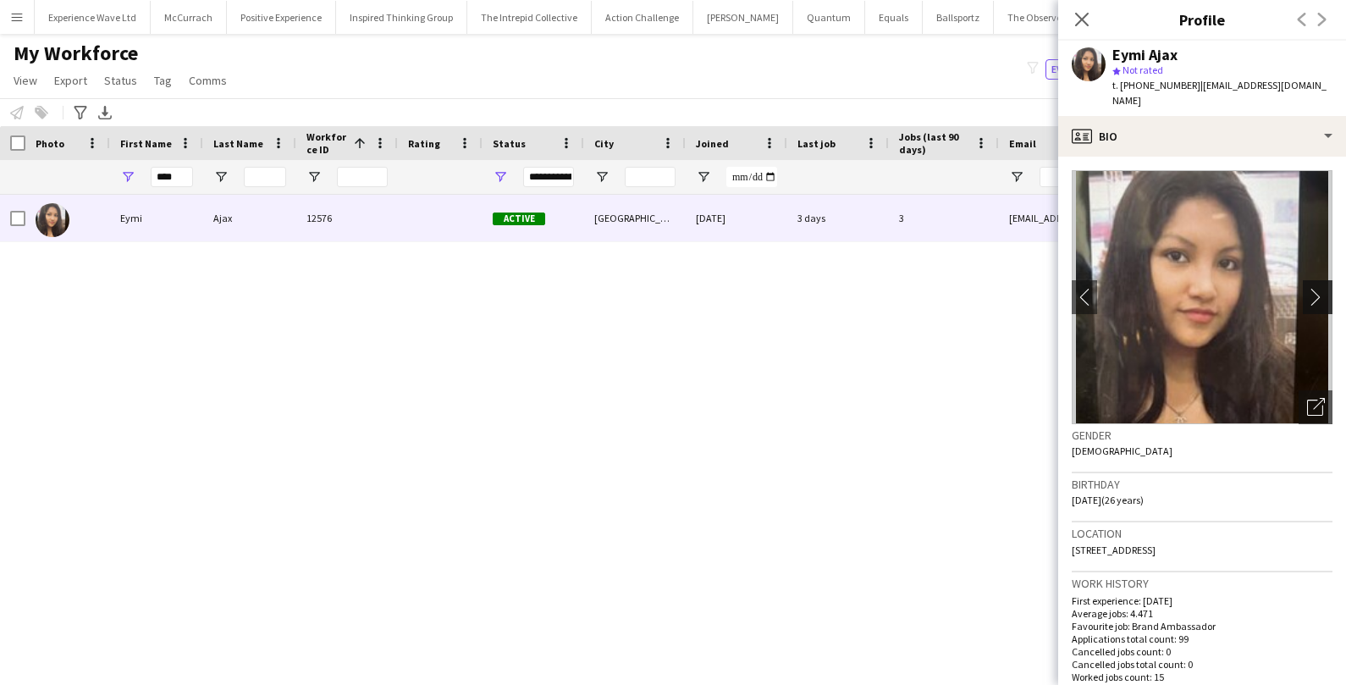
click at [1318, 280] on button "chevron-right" at bounding box center [1320, 297] width 34 height 34
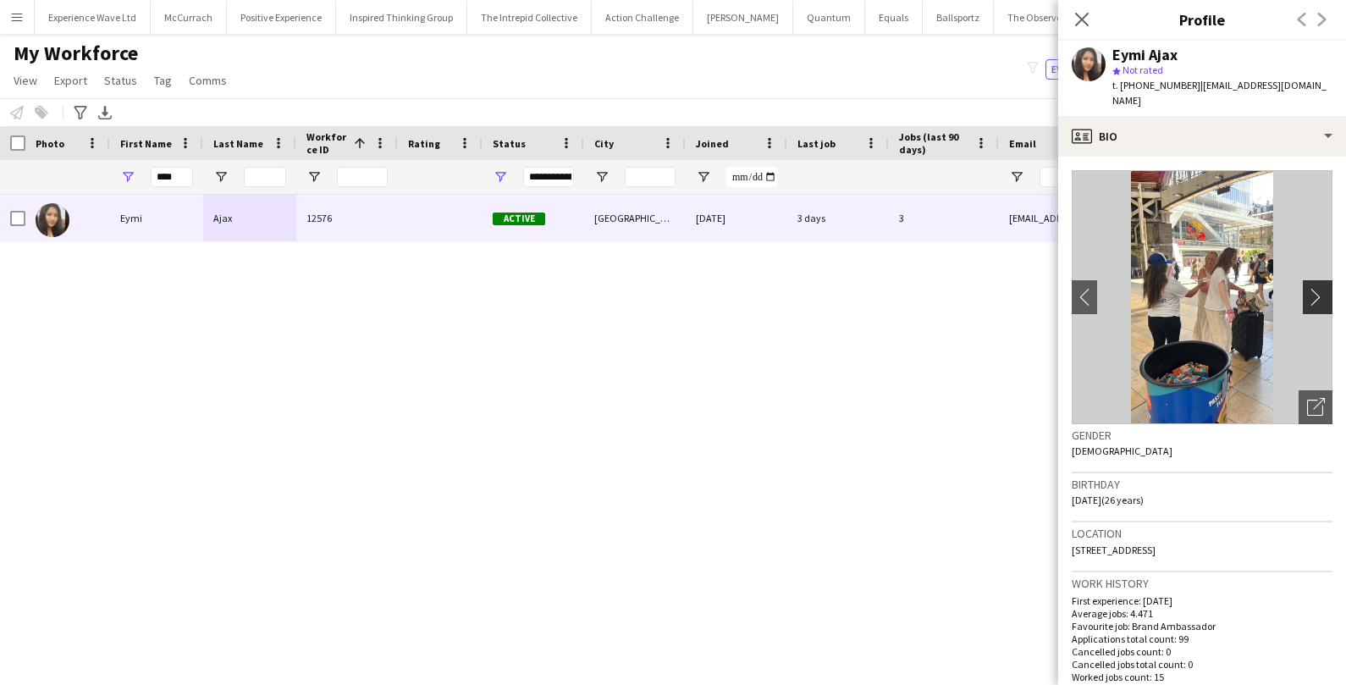
click at [1318, 280] on button "chevron-right" at bounding box center [1320, 297] width 34 height 34
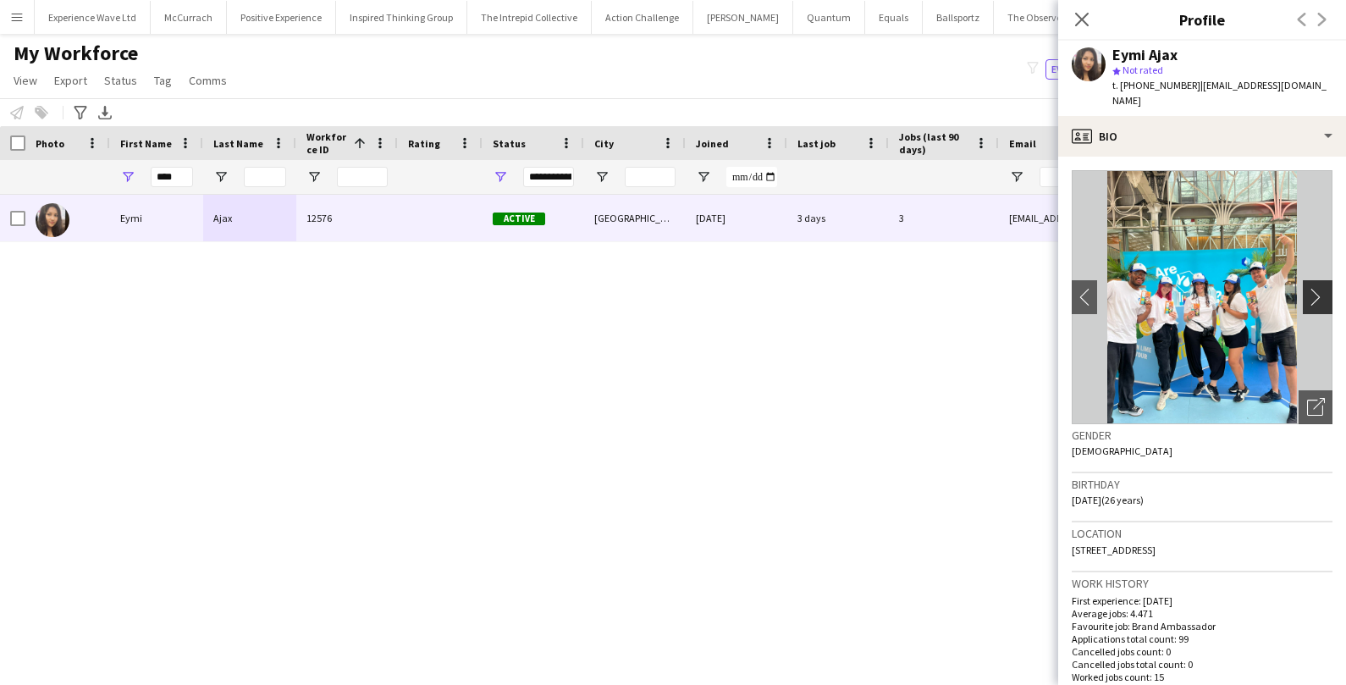
click at [1318, 288] on app-icon "chevron-right" at bounding box center [1320, 297] width 26 height 18
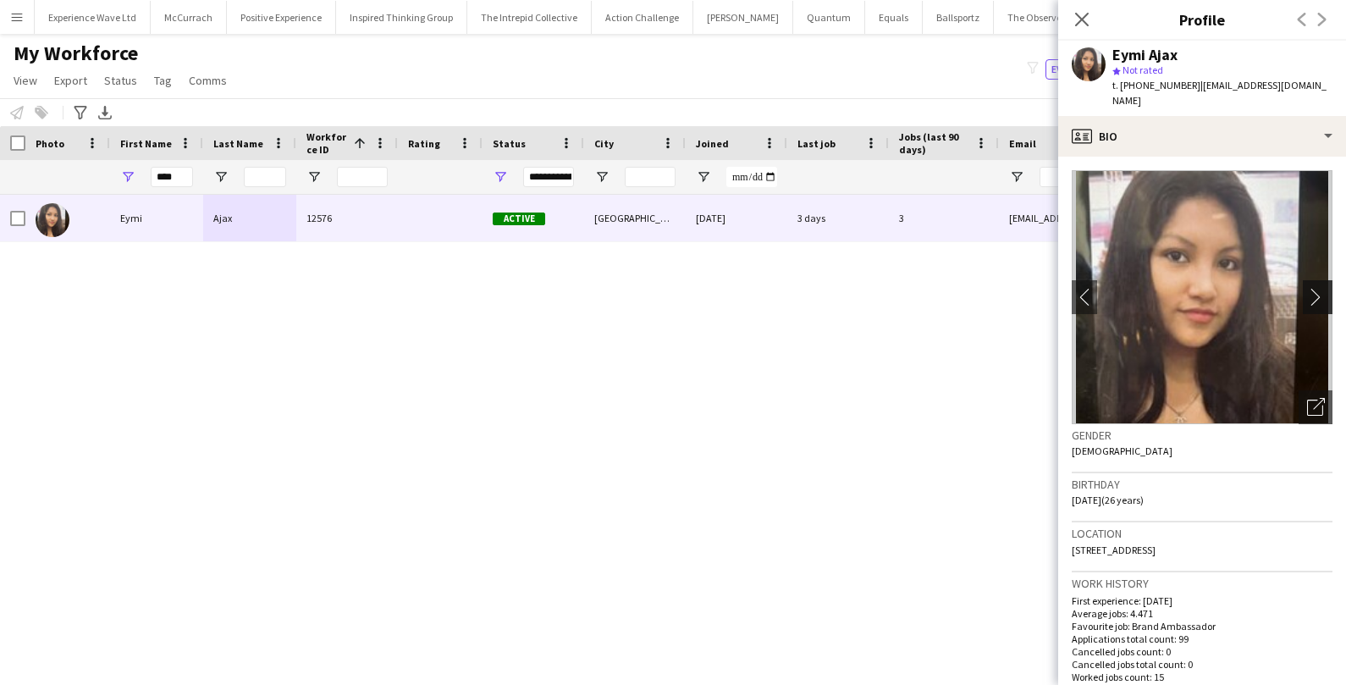
click at [1318, 288] on app-icon "chevron-right" at bounding box center [1320, 297] width 26 height 18
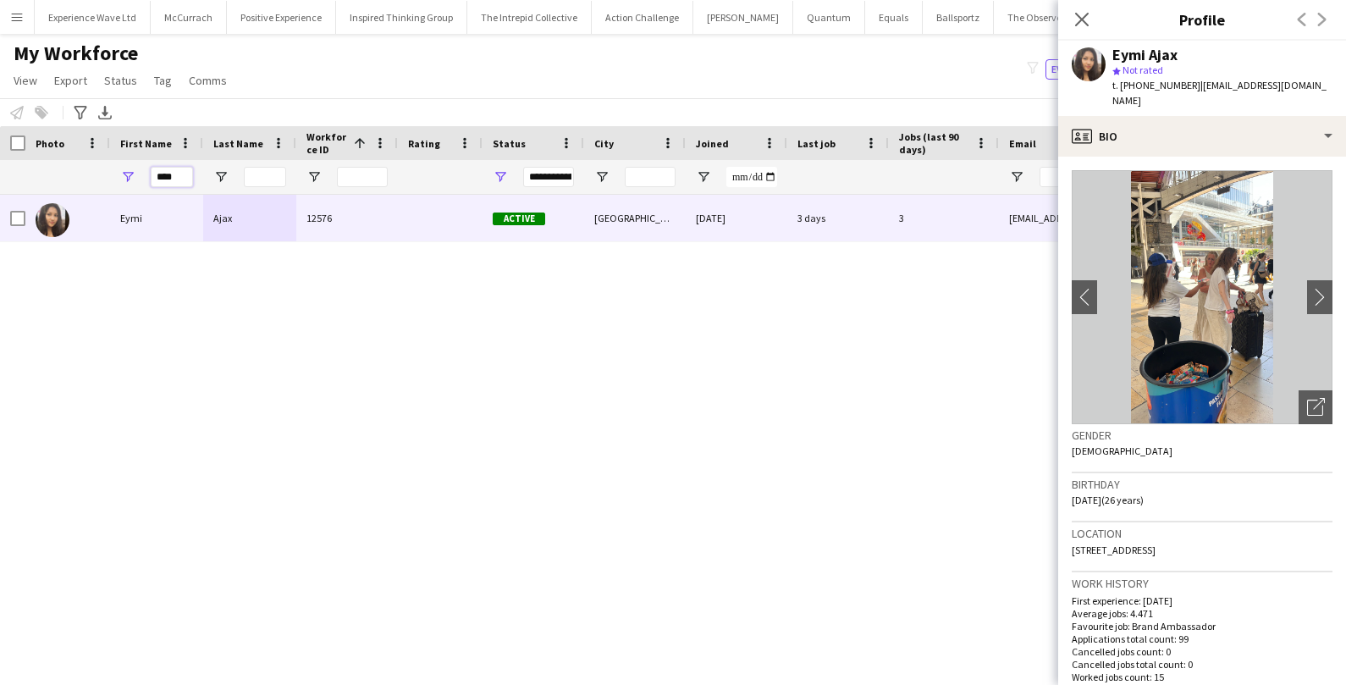
drag, startPoint x: 179, startPoint y: 177, endPoint x: 153, endPoint y: 178, distance: 25.4
click at [153, 178] on input "****" at bounding box center [172, 177] width 42 height 20
paste input "****"
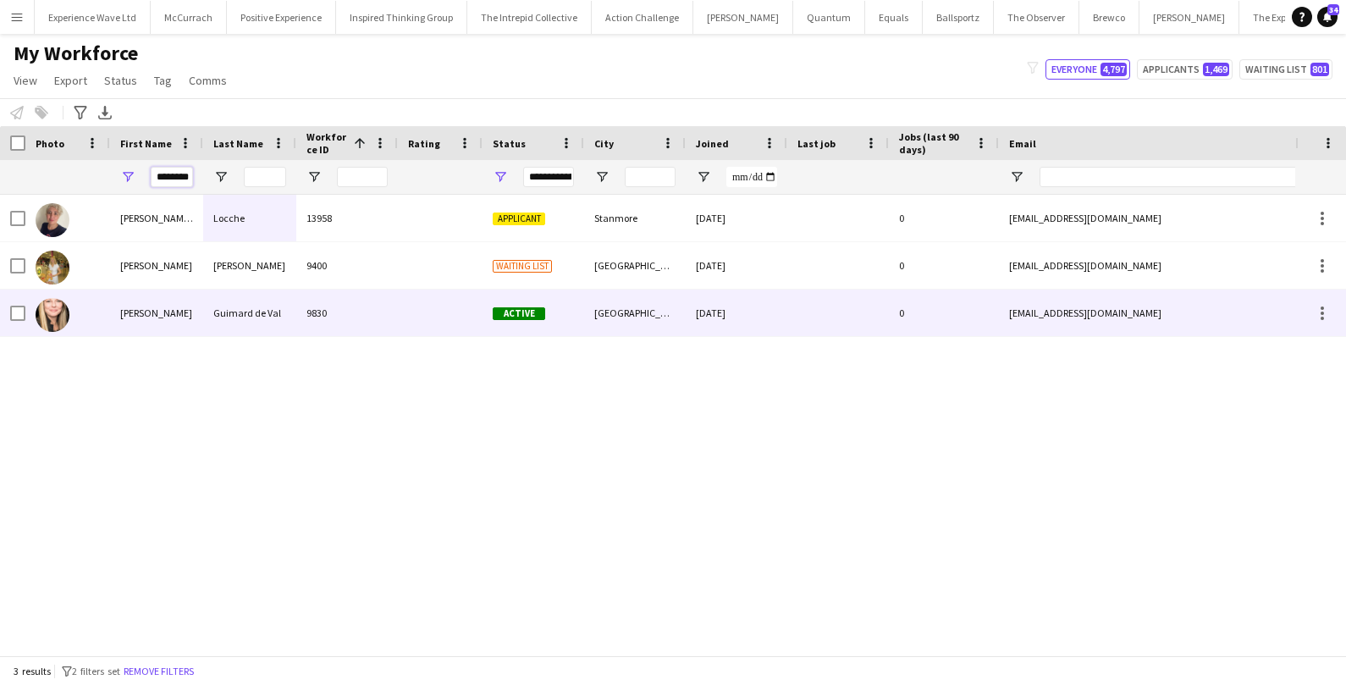
type input "********"
click at [153, 315] on div "Patricia" at bounding box center [156, 313] width 93 height 47
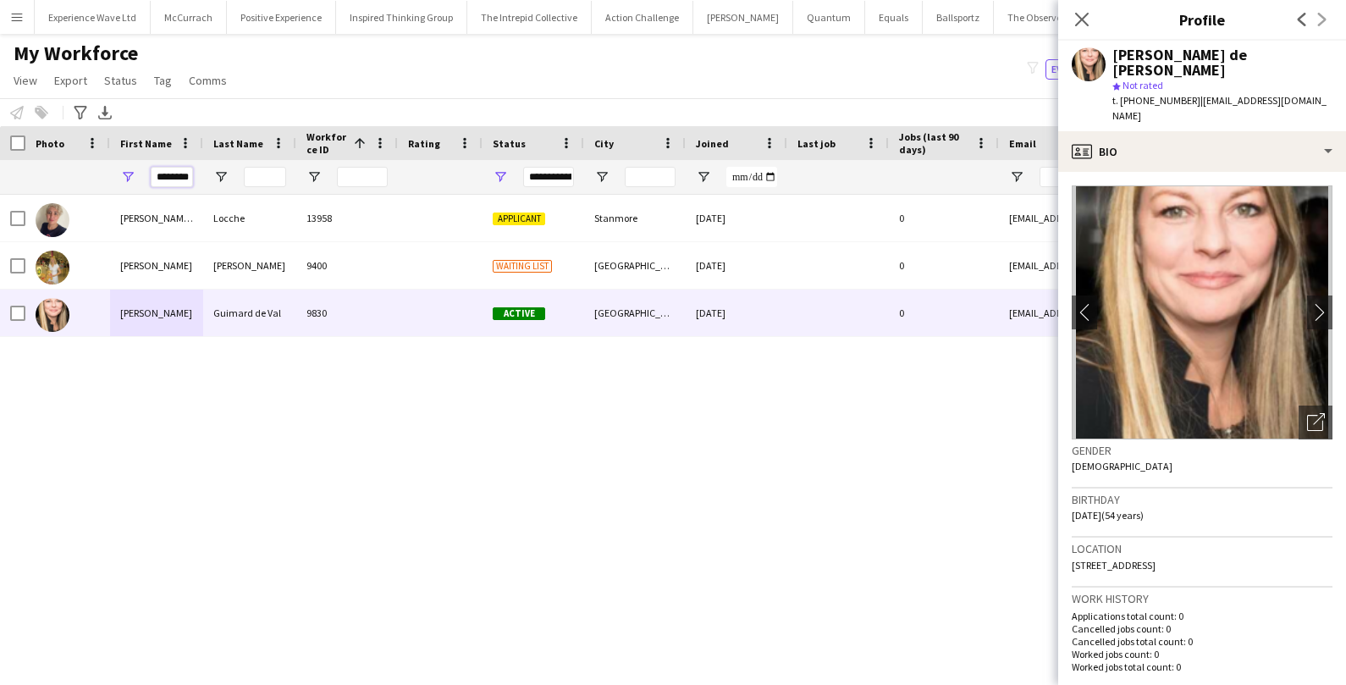
drag, startPoint x: 191, startPoint y: 178, endPoint x: 135, endPoint y: 171, distance: 57.1
click at [135, 171] on div "********" at bounding box center [156, 177] width 93 height 34
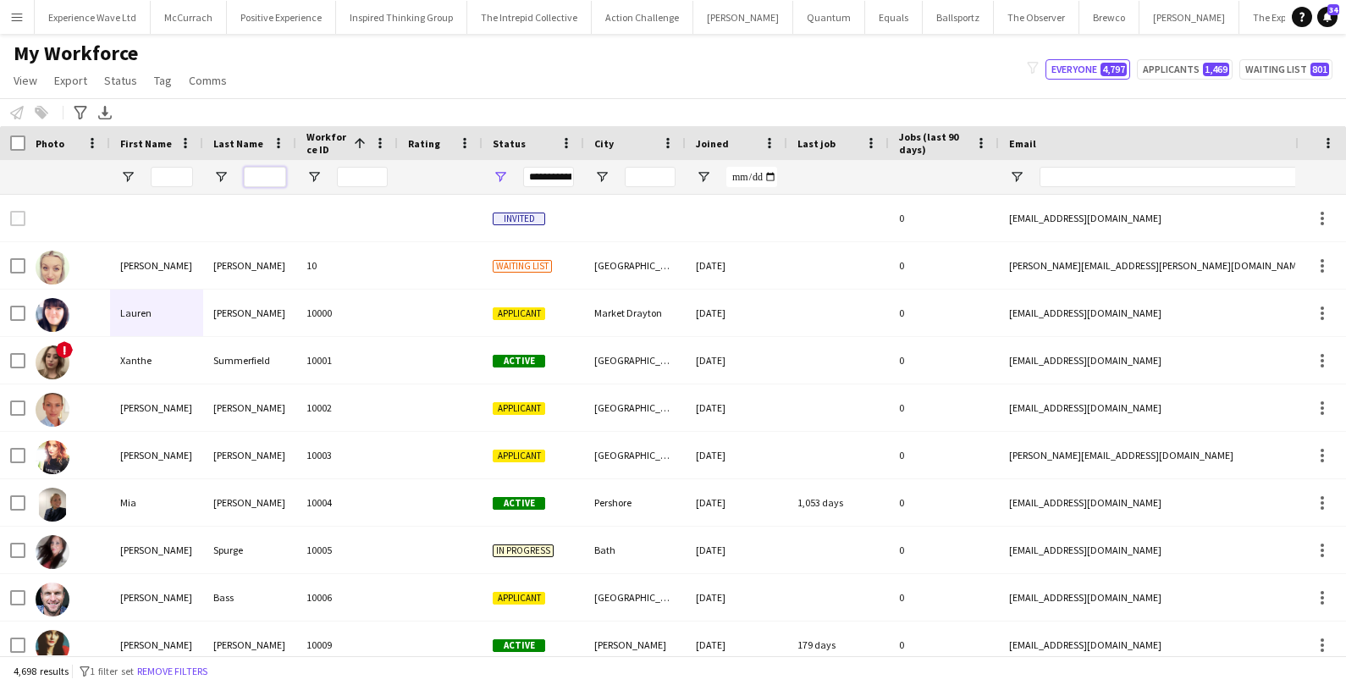
click at [258, 180] on input "Last Name Filter Input" at bounding box center [265, 177] width 42 height 20
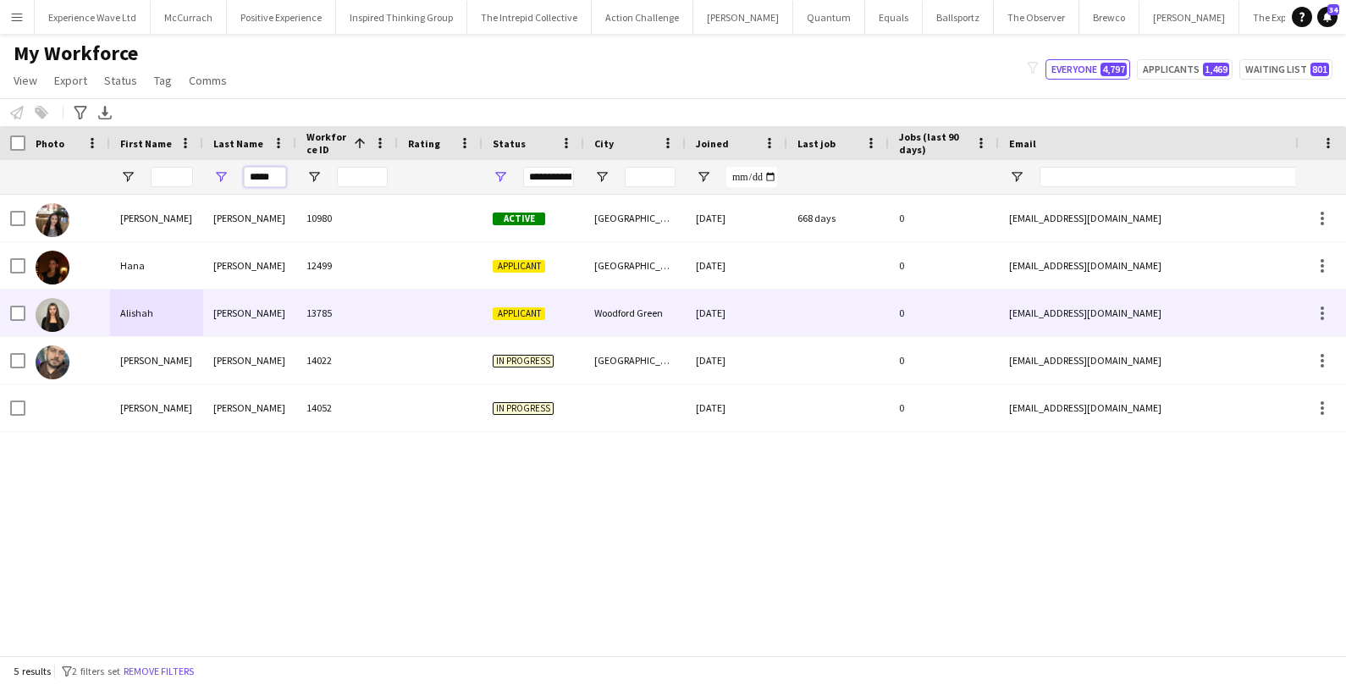
type input "*****"
click at [180, 317] on div "Alishah" at bounding box center [156, 313] width 93 height 47
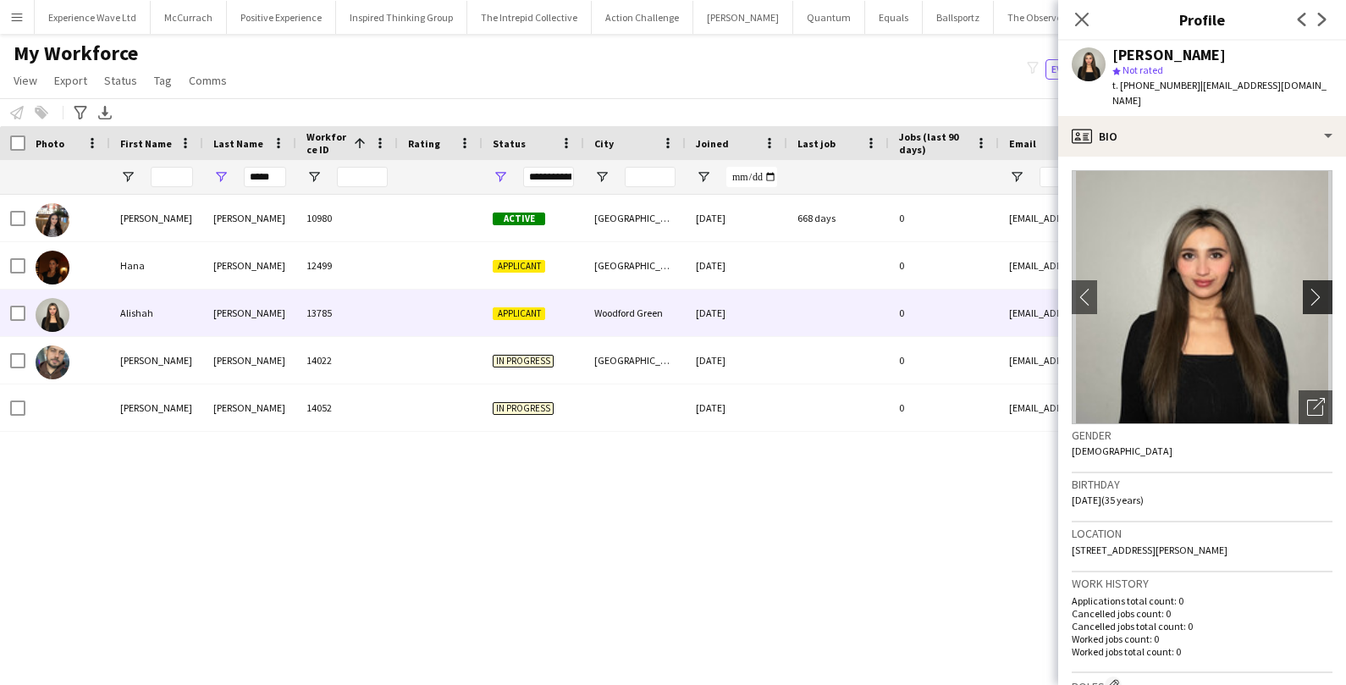
click at [1312, 288] on app-icon "chevron-right" at bounding box center [1320, 297] width 26 height 18
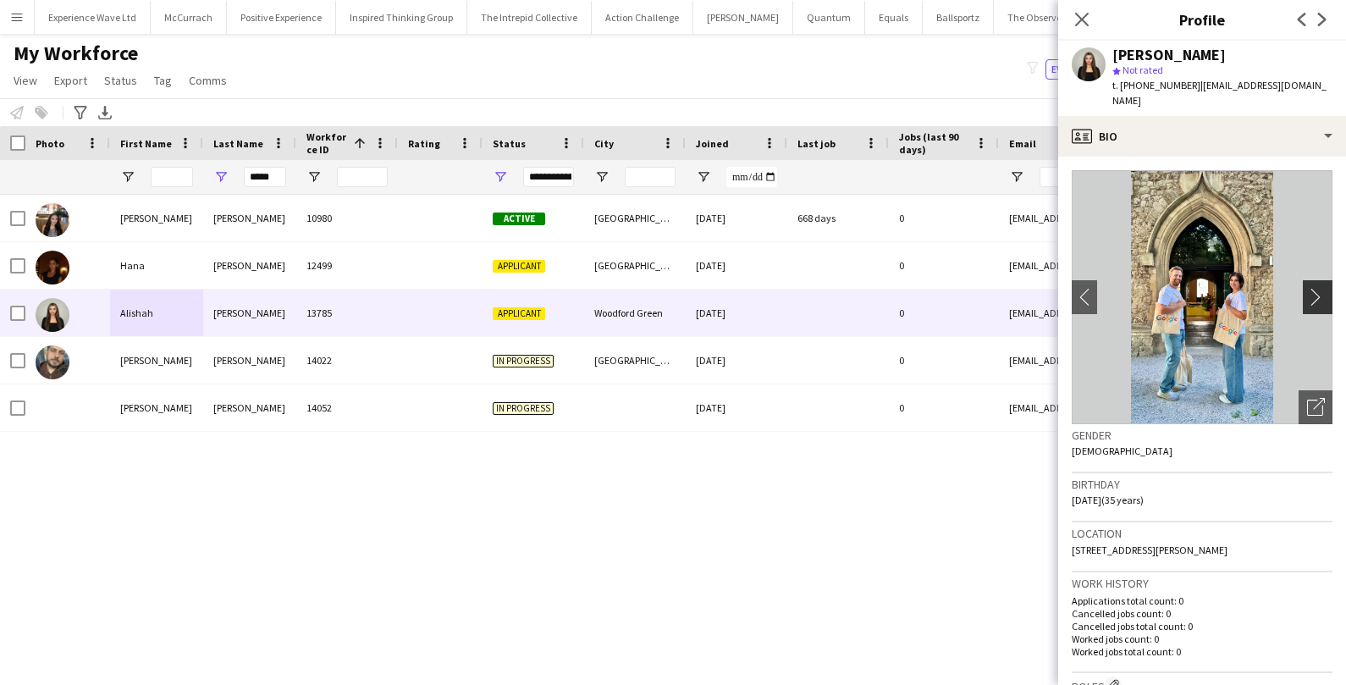
click at [1312, 288] on app-icon "chevron-right" at bounding box center [1320, 297] width 26 height 18
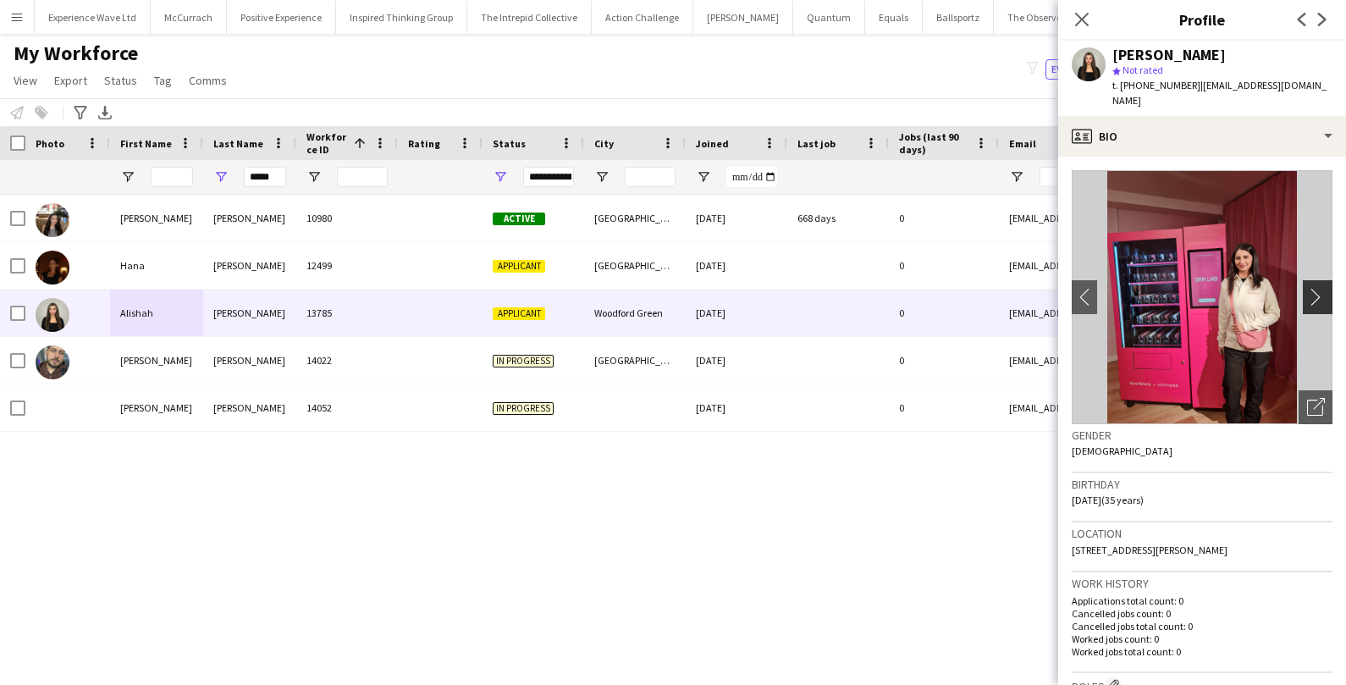
click at [1312, 288] on app-icon "chevron-right" at bounding box center [1320, 297] width 26 height 18
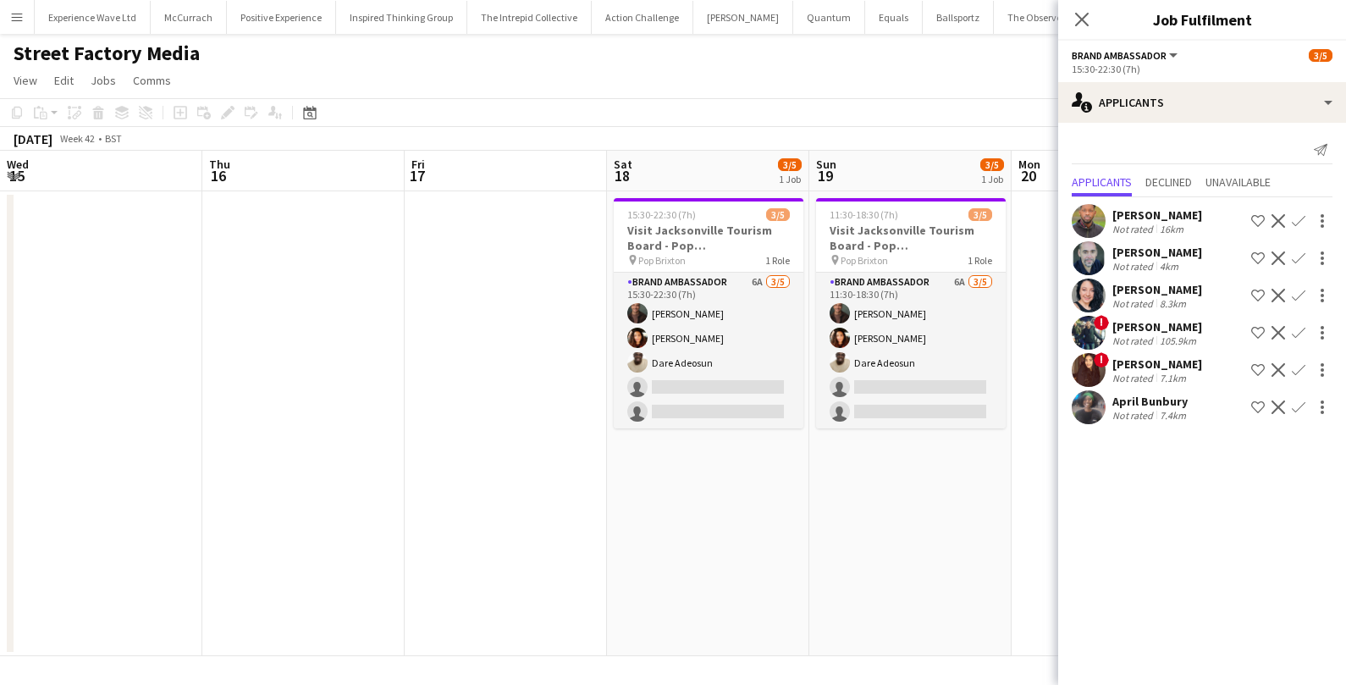
scroll to position [0, 528]
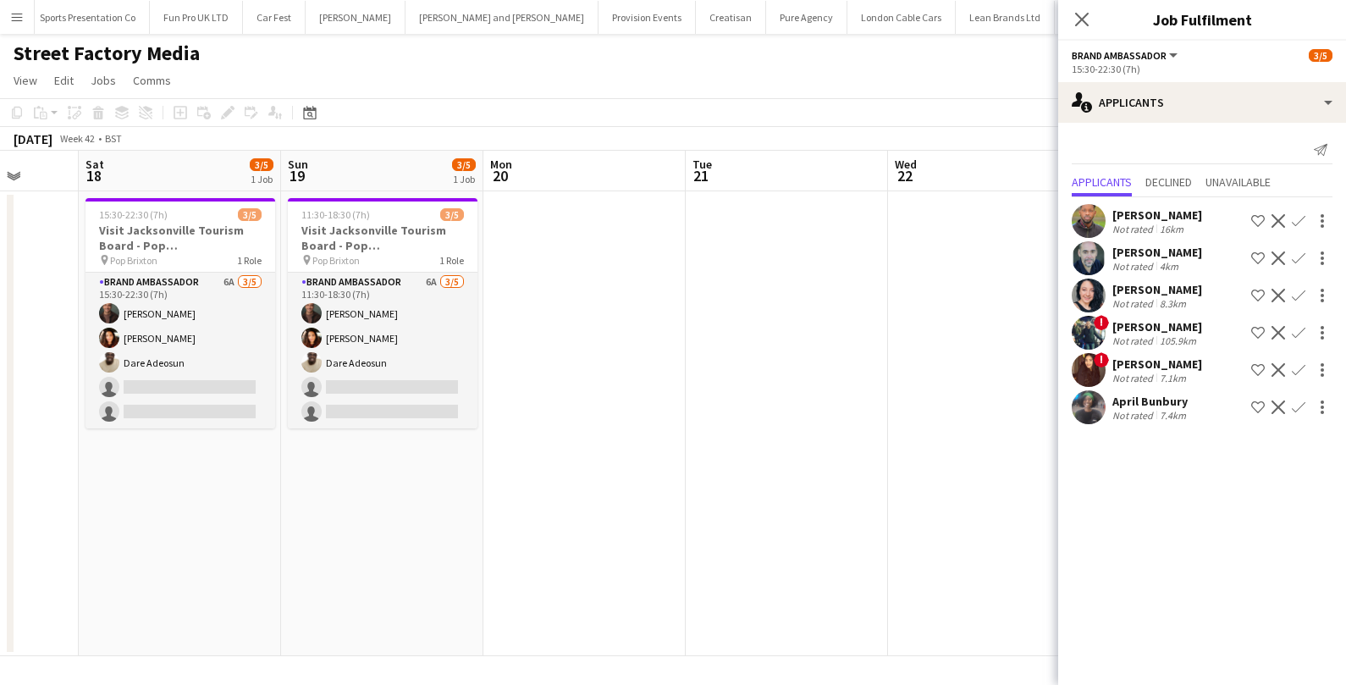
click at [1152, 214] on div "[PERSON_NAME]" at bounding box center [1158, 214] width 90 height 15
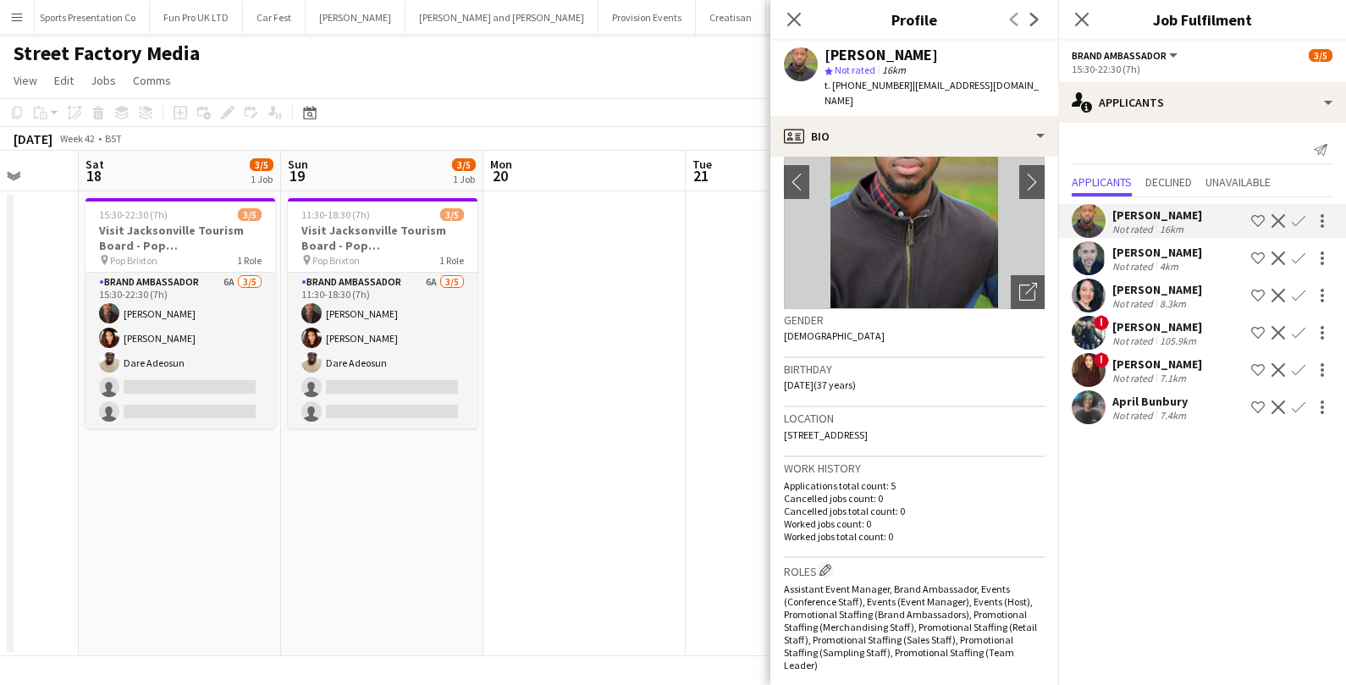
scroll to position [0, 0]
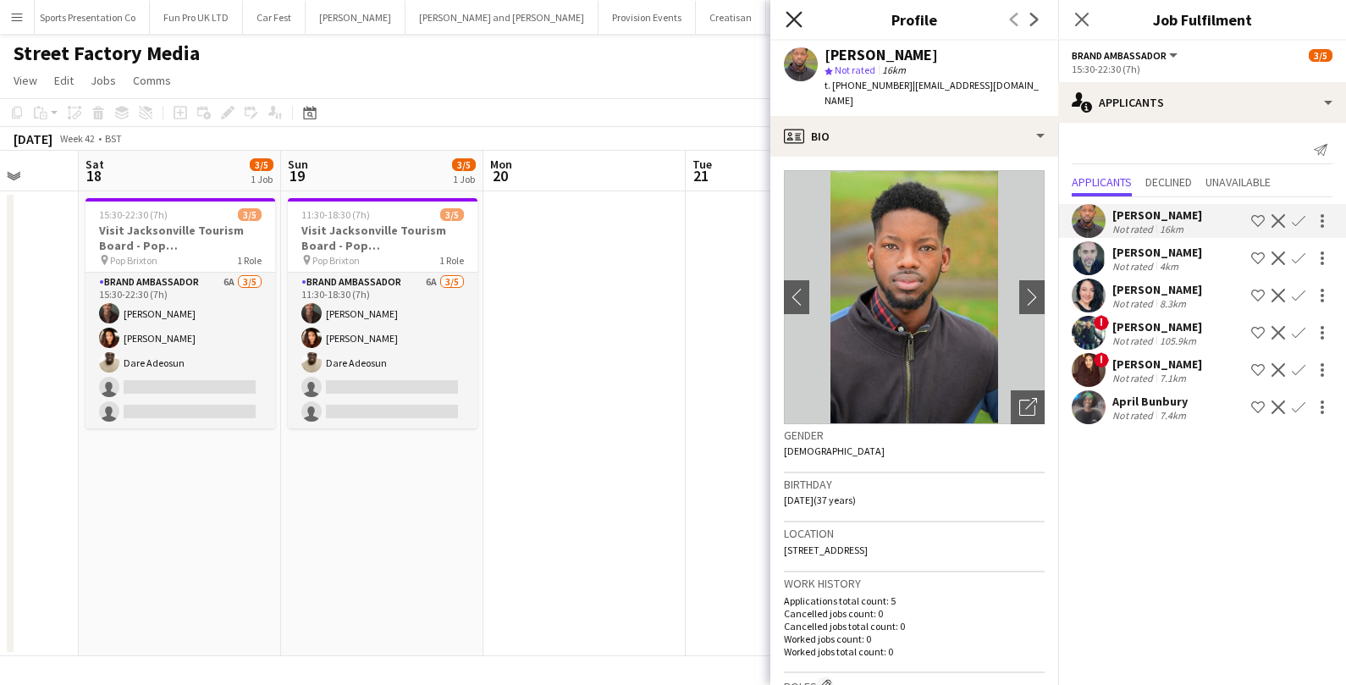
click at [797, 17] on icon at bounding box center [794, 19] width 16 height 16
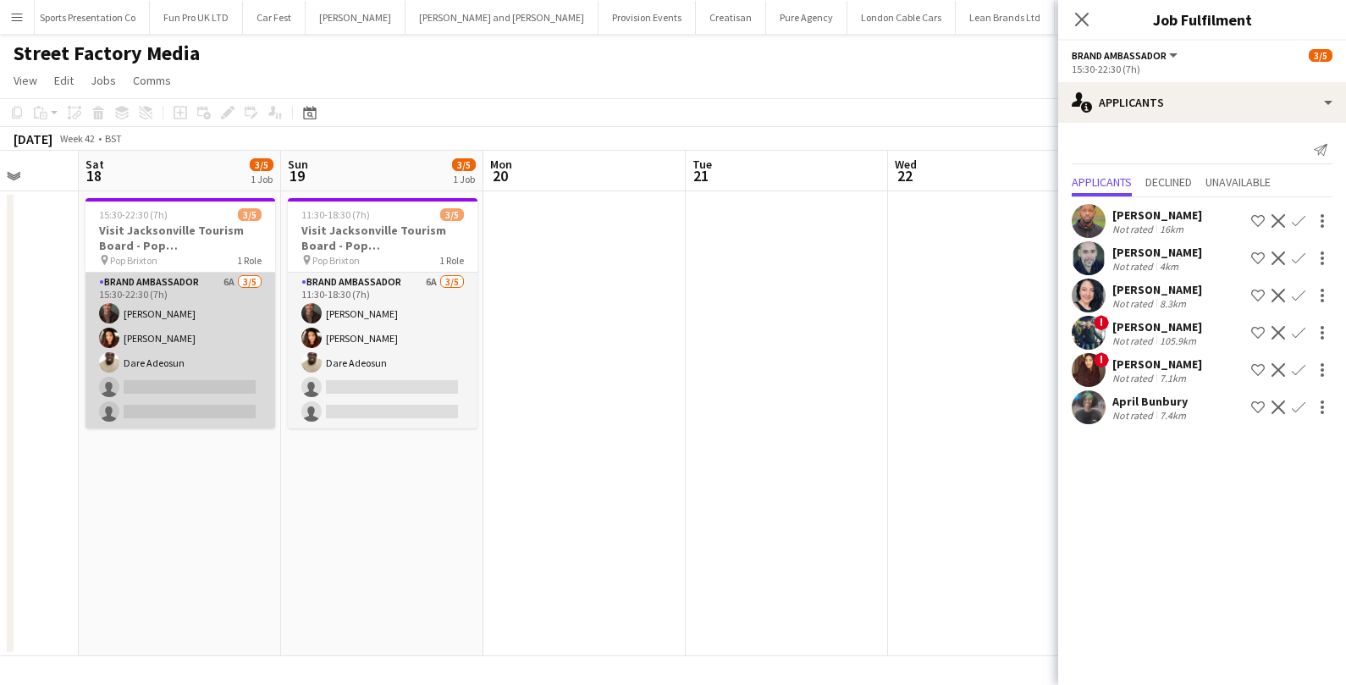
click at [253, 328] on app-card-role "Brand Ambassador 6A 3/5 15:30-22:30 (7h) Colin Marshall Medina Charpentier Dare…" at bounding box center [181, 351] width 190 height 156
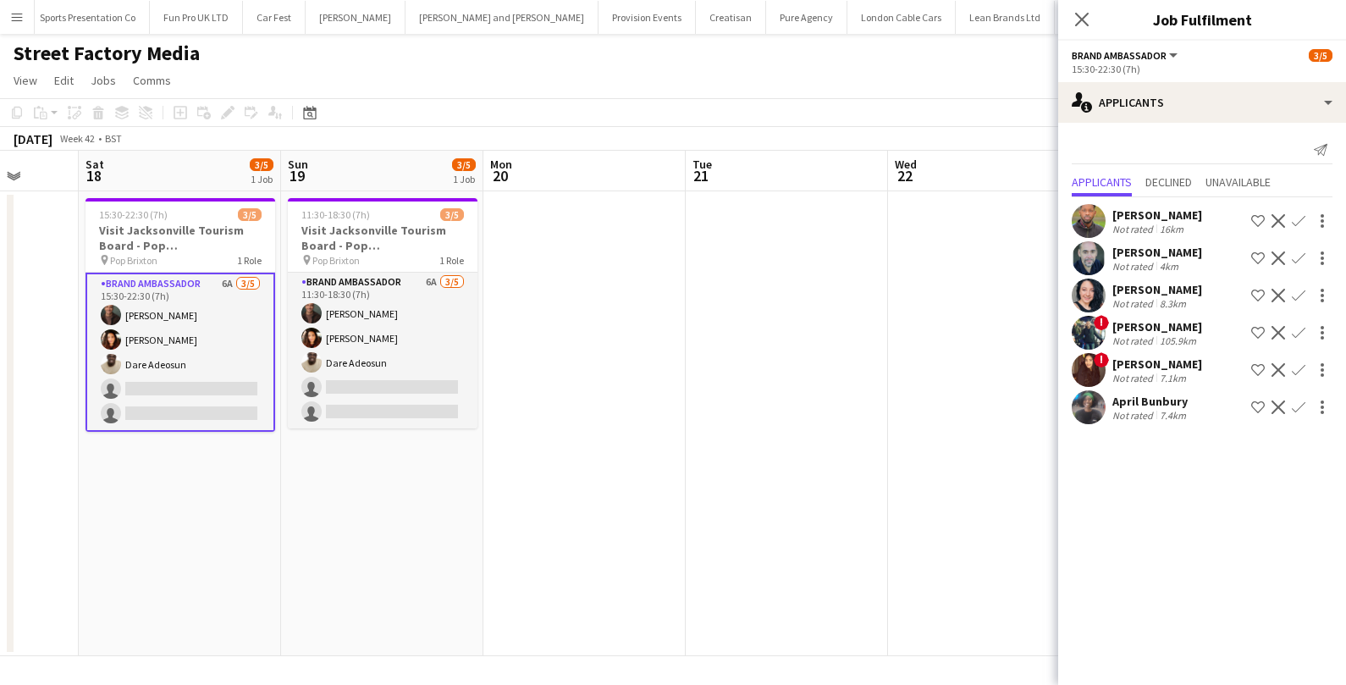
click at [1127, 403] on div "April Bunbury" at bounding box center [1151, 401] width 77 height 15
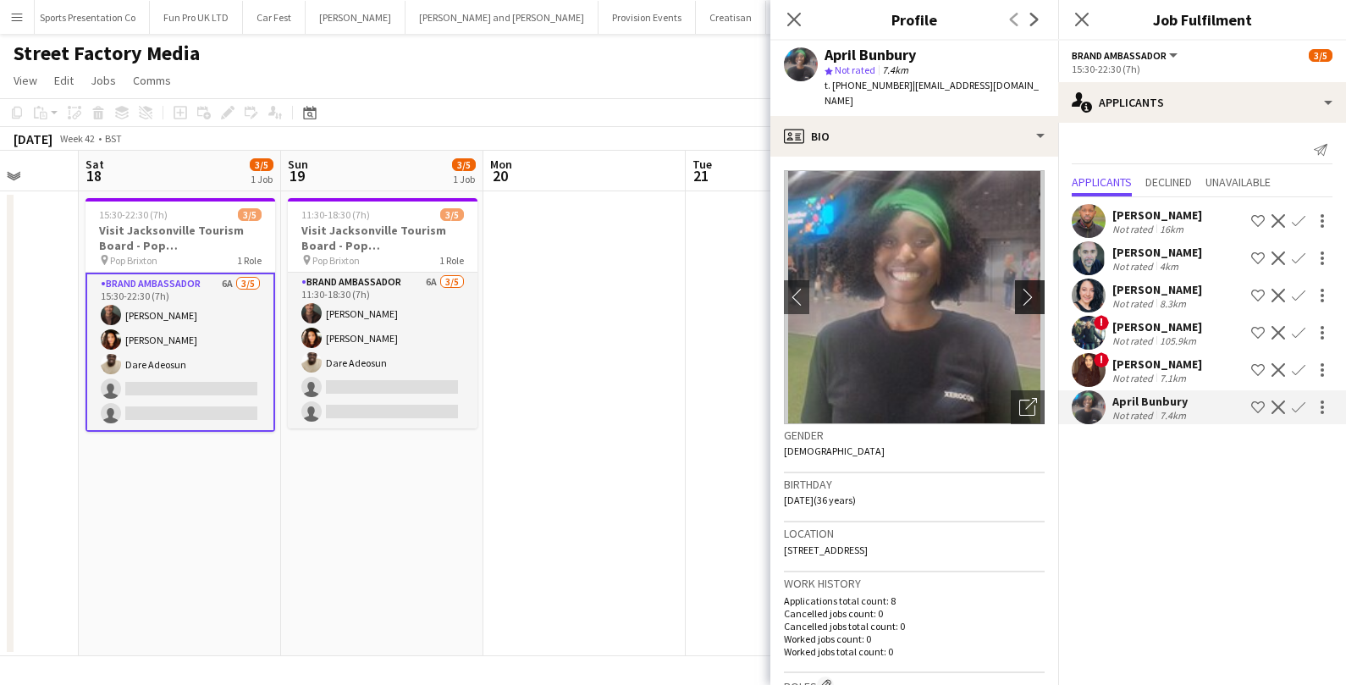
click at [1031, 290] on app-icon "chevron-right" at bounding box center [1032, 297] width 26 height 18
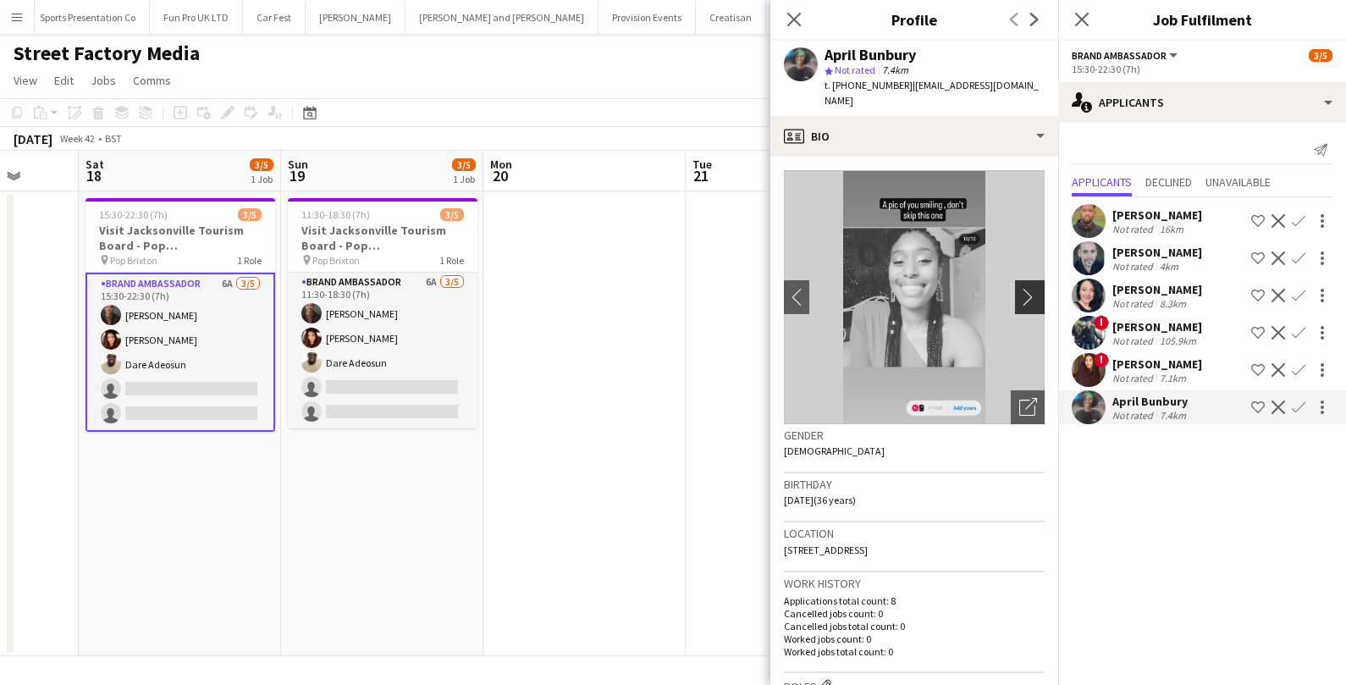
click at [1031, 290] on app-icon "chevron-right" at bounding box center [1032, 297] width 26 height 18
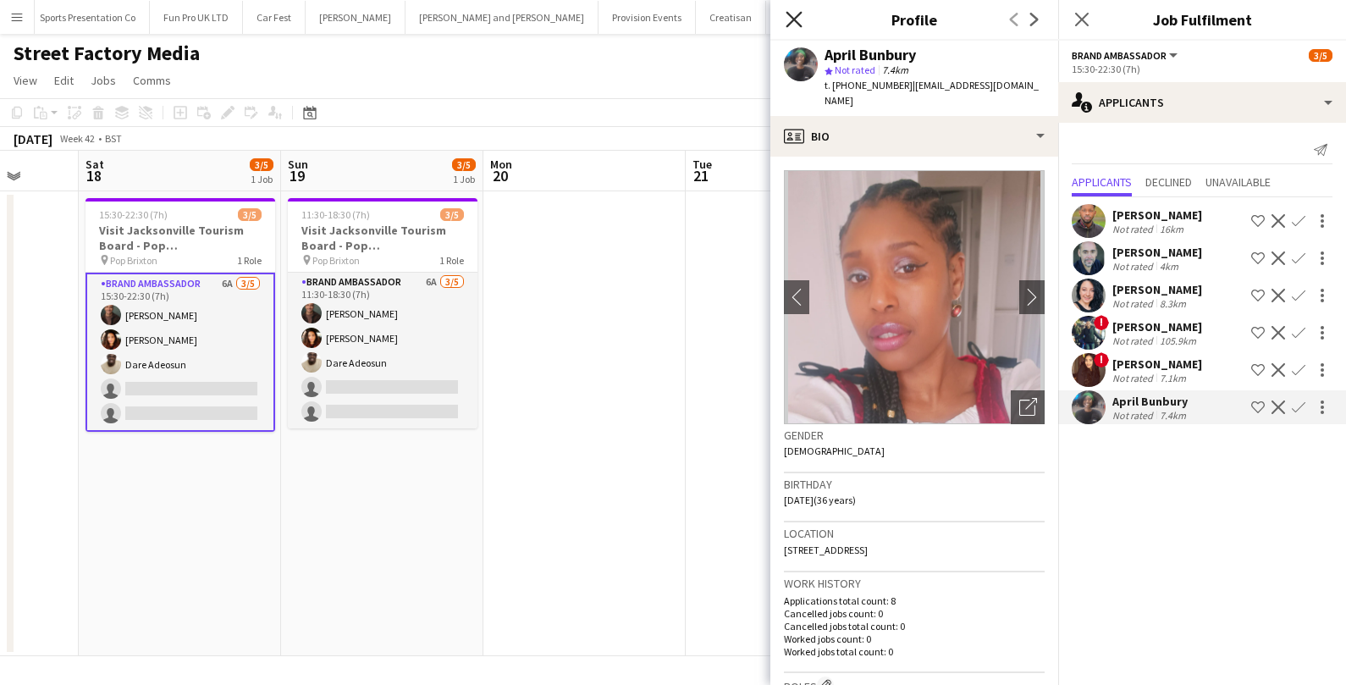
click at [794, 12] on icon "Close pop-in" at bounding box center [794, 19] width 16 height 16
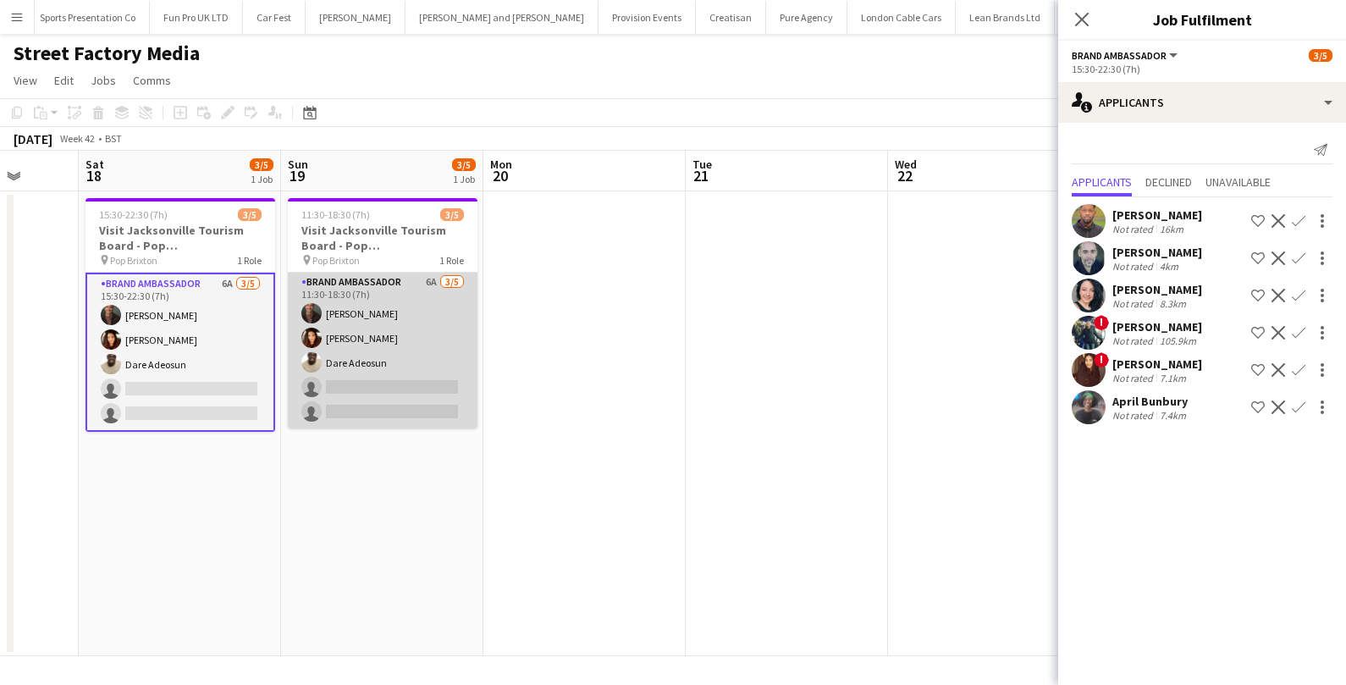
click at [318, 369] on app-card-role "Brand Ambassador 6A 3/5 11:30-18:30 (7h) Colin Marshall Medina Charpentier Dare…" at bounding box center [383, 351] width 190 height 156
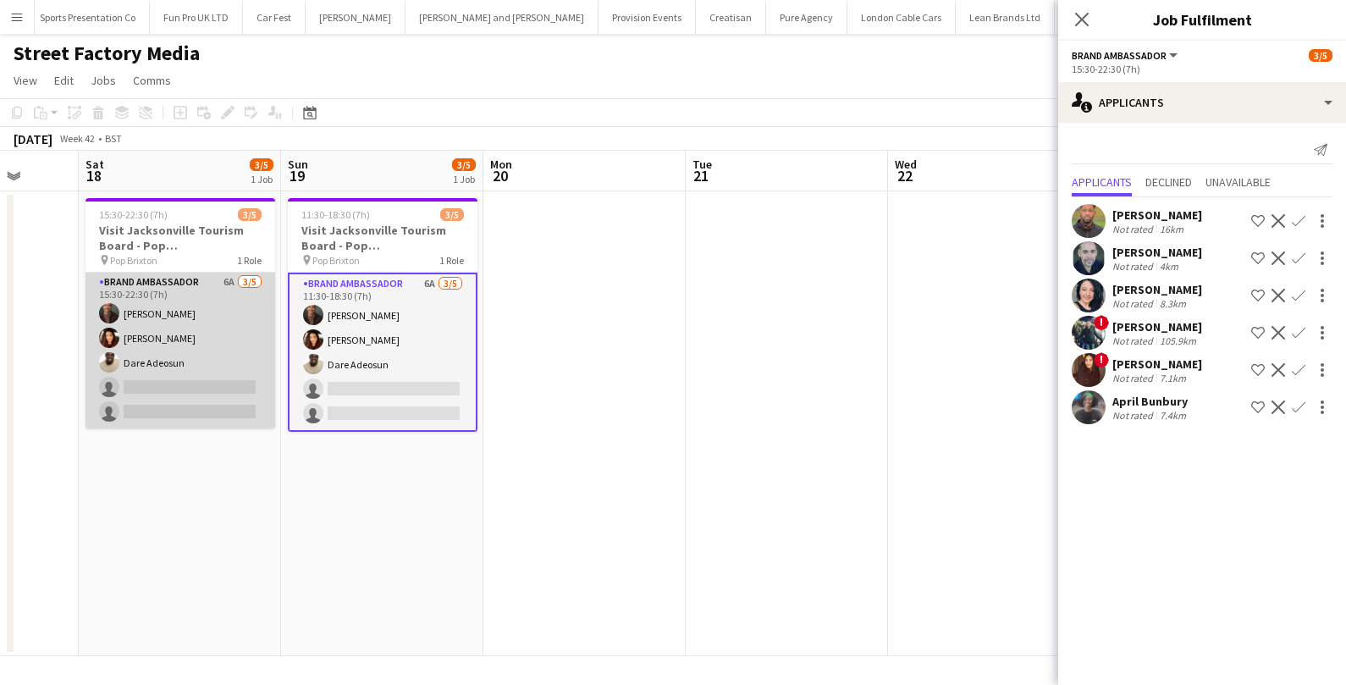
click at [228, 366] on app-card-role "Brand Ambassador 6A 3/5 15:30-22:30 (7h) Colin Marshall Medina Charpentier Dare…" at bounding box center [181, 351] width 190 height 156
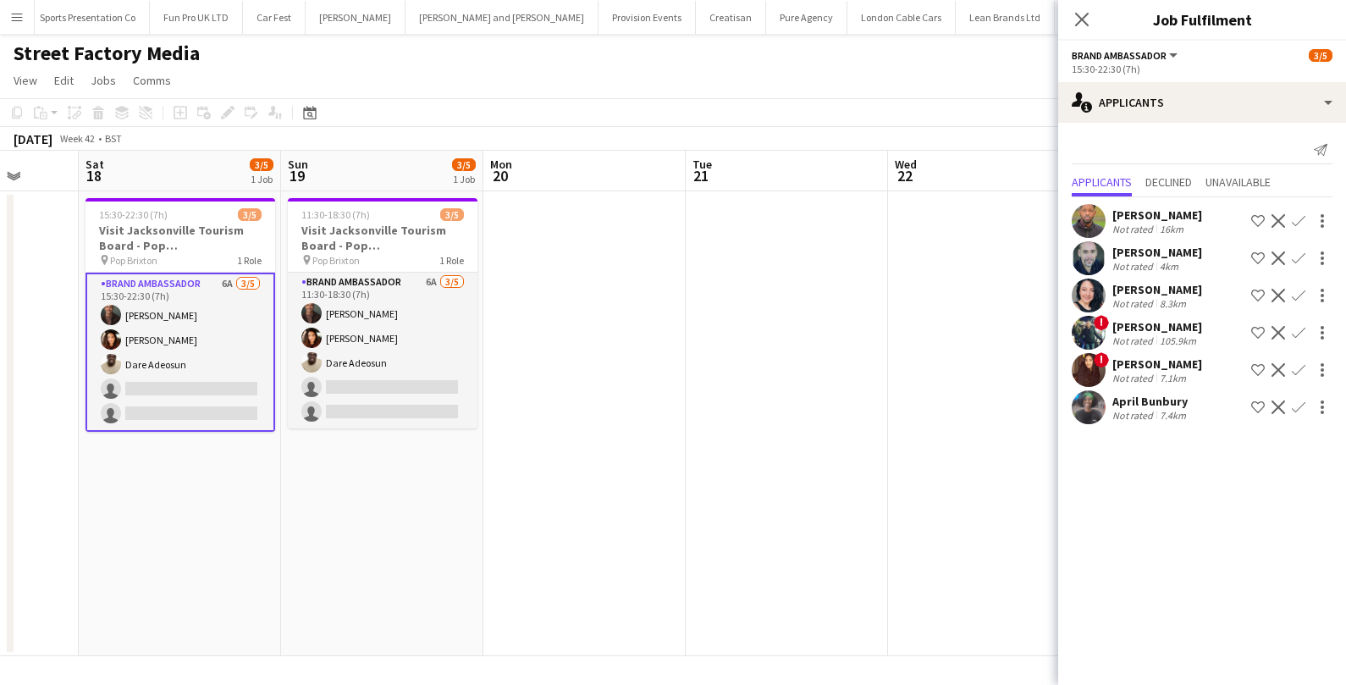
click at [181, 385] on app-card-role "Brand Ambassador 6A 3/5 15:30-22:30 (7h) Colin Marshall Medina Charpentier Dare…" at bounding box center [181, 352] width 190 height 159
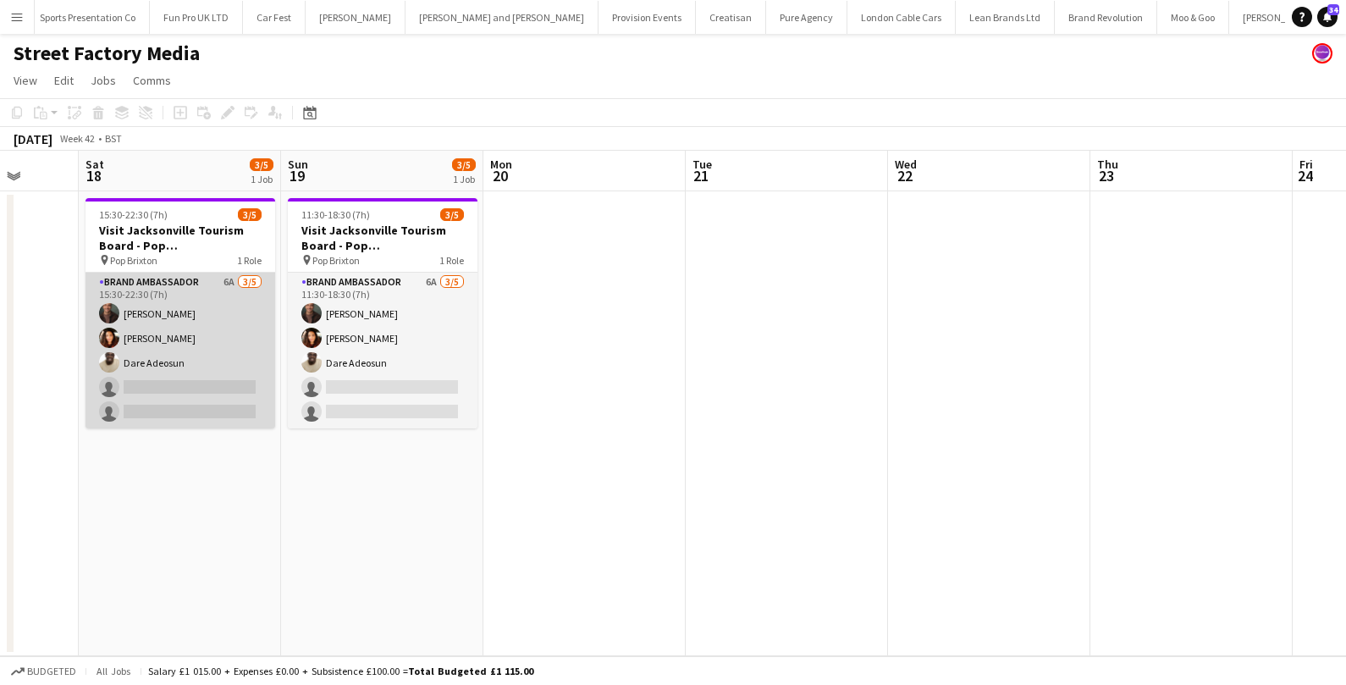
click at [181, 385] on app-card-role "Brand Ambassador 6A 3/5 15:30-22:30 (7h) Colin Marshall Medina Charpentier Dare…" at bounding box center [181, 351] width 190 height 156
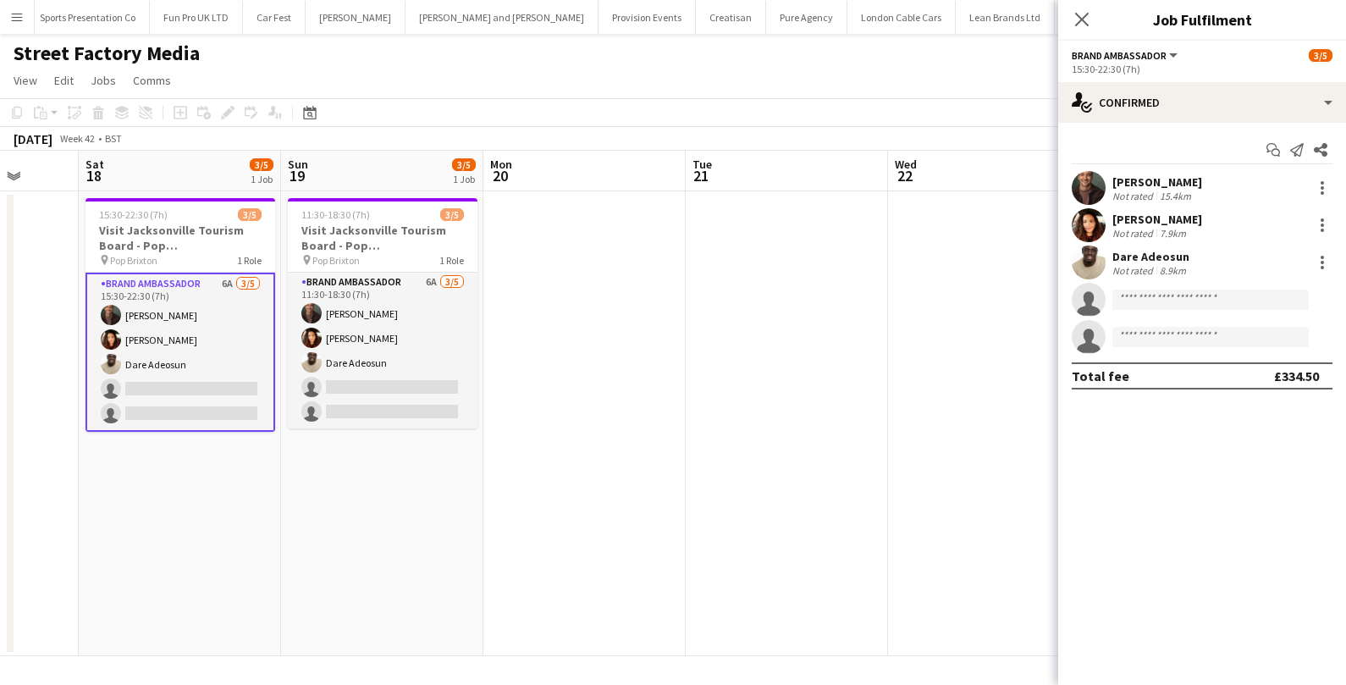
click at [1193, 288] on app-invite-slot "single-neutral-actions" at bounding box center [1202, 300] width 288 height 34
click at [1148, 306] on input at bounding box center [1211, 300] width 196 height 20
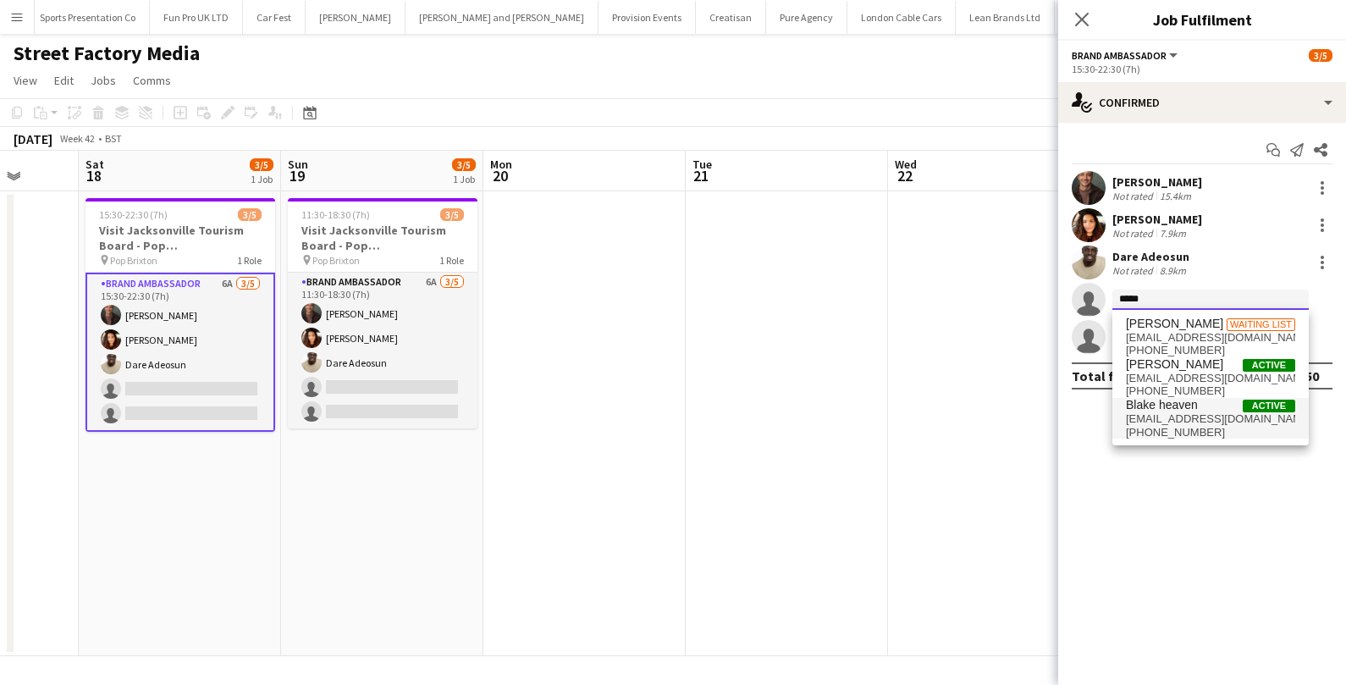
type input "*****"
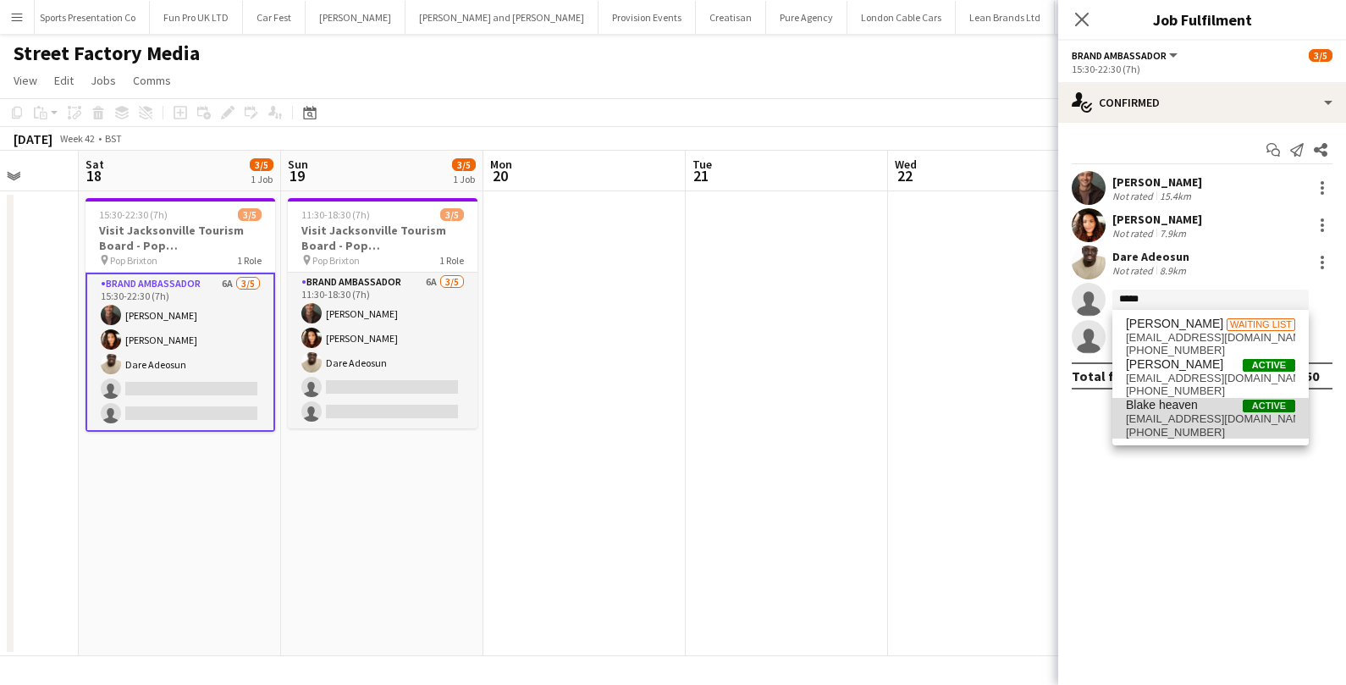
click at [1188, 411] on span "Blake heaven" at bounding box center [1162, 405] width 72 height 14
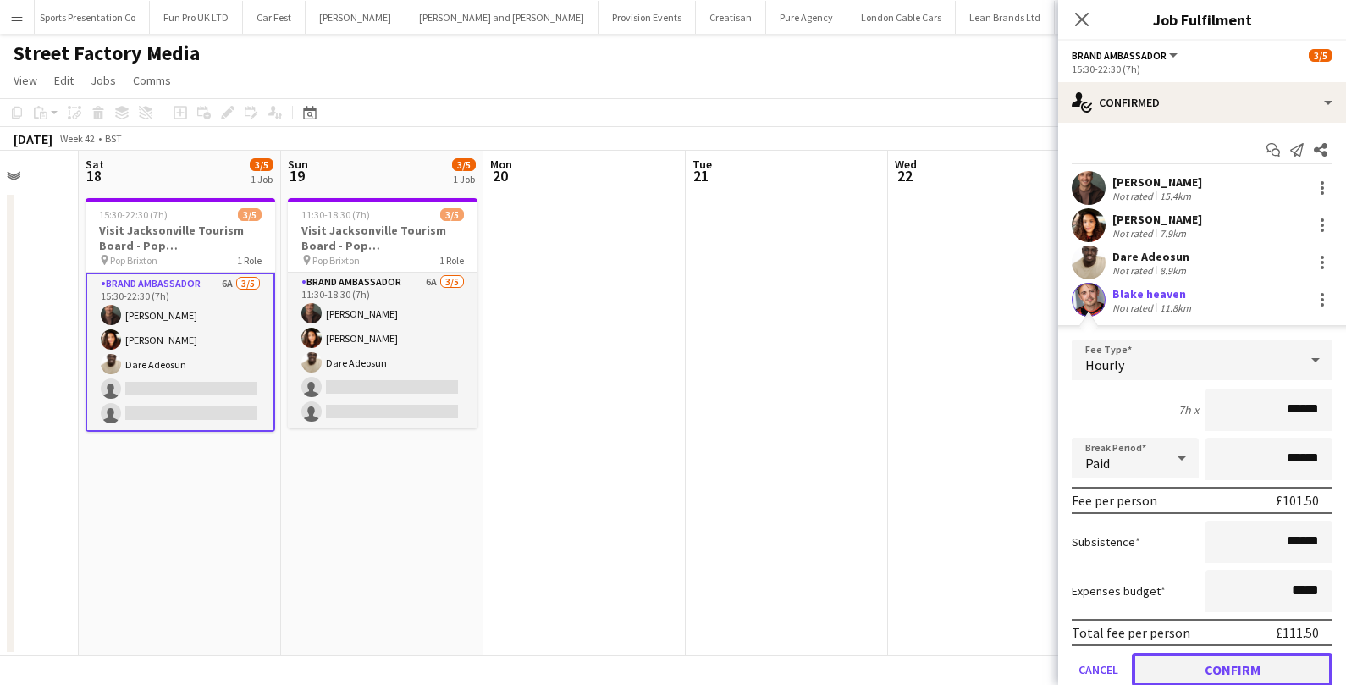
click at [1175, 666] on button "Confirm" at bounding box center [1232, 670] width 201 height 34
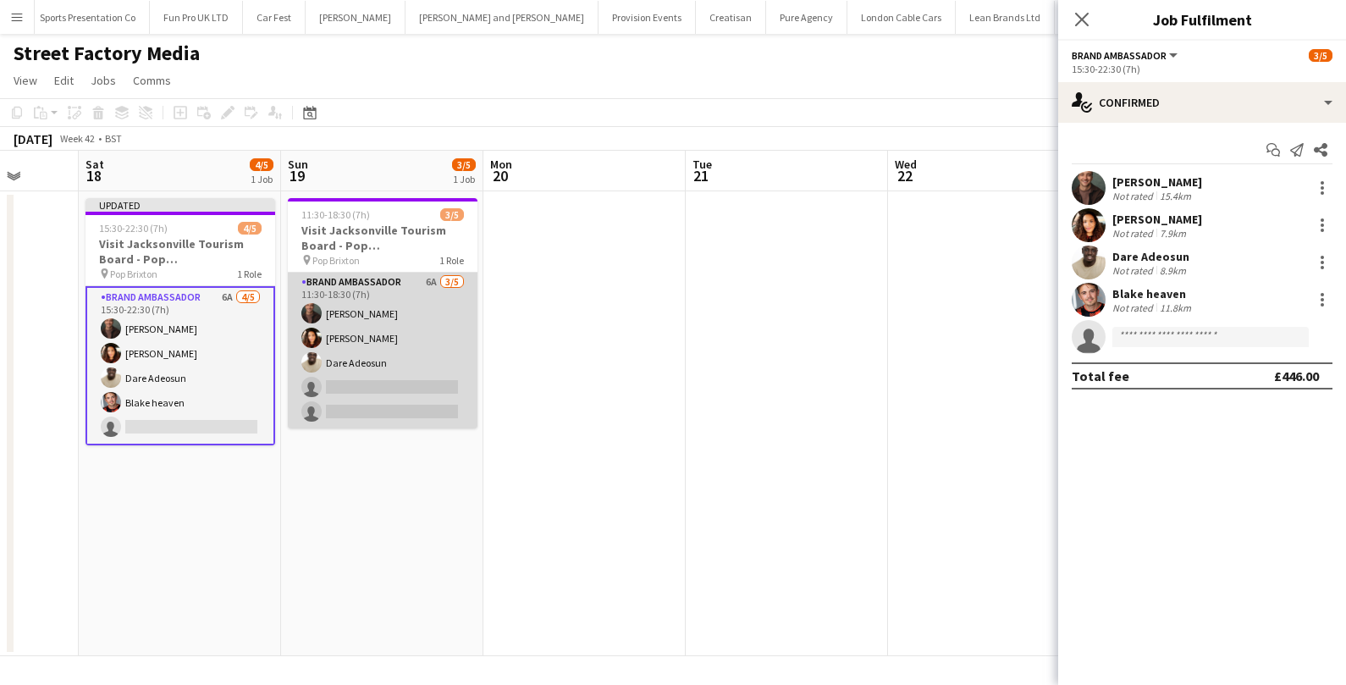
scroll to position [0, 529]
click at [406, 414] on app-card-role "Brand Ambassador 6A 3/5 11:30-18:30 (7h) Colin Marshall Medina Charpentier Dare…" at bounding box center [382, 351] width 190 height 156
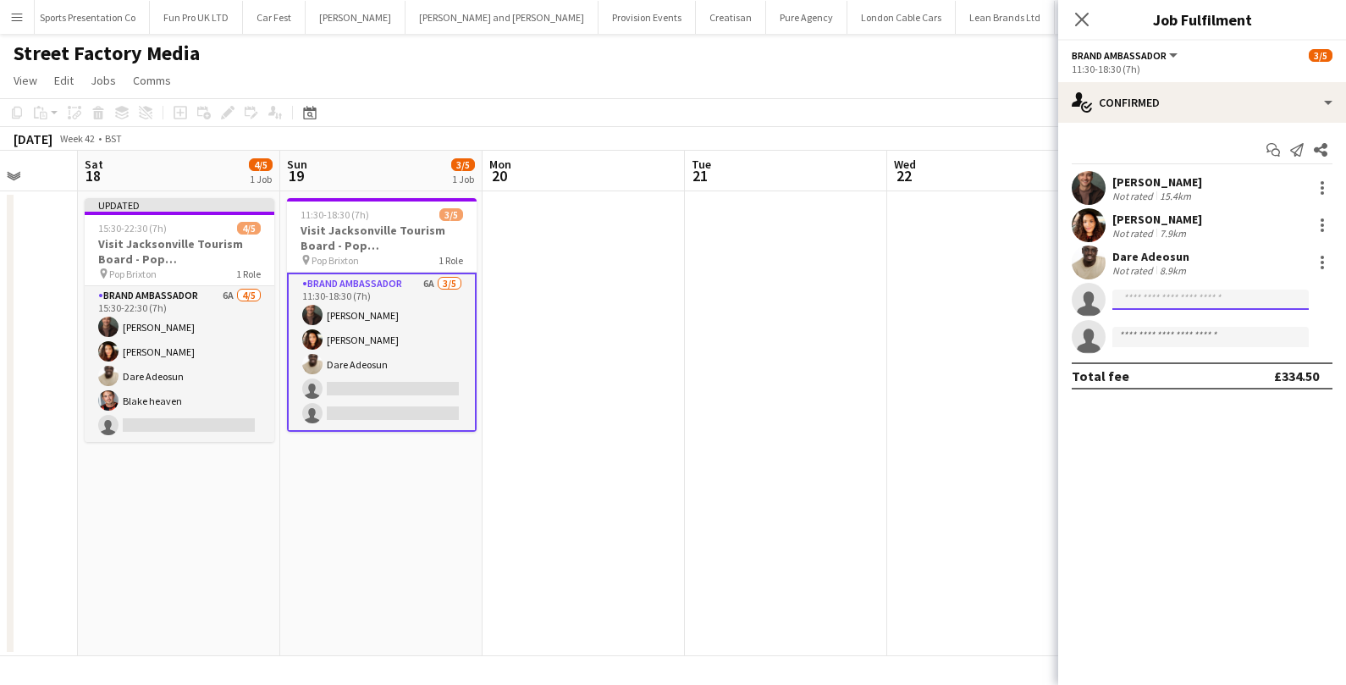
click at [1153, 298] on input at bounding box center [1211, 300] width 196 height 20
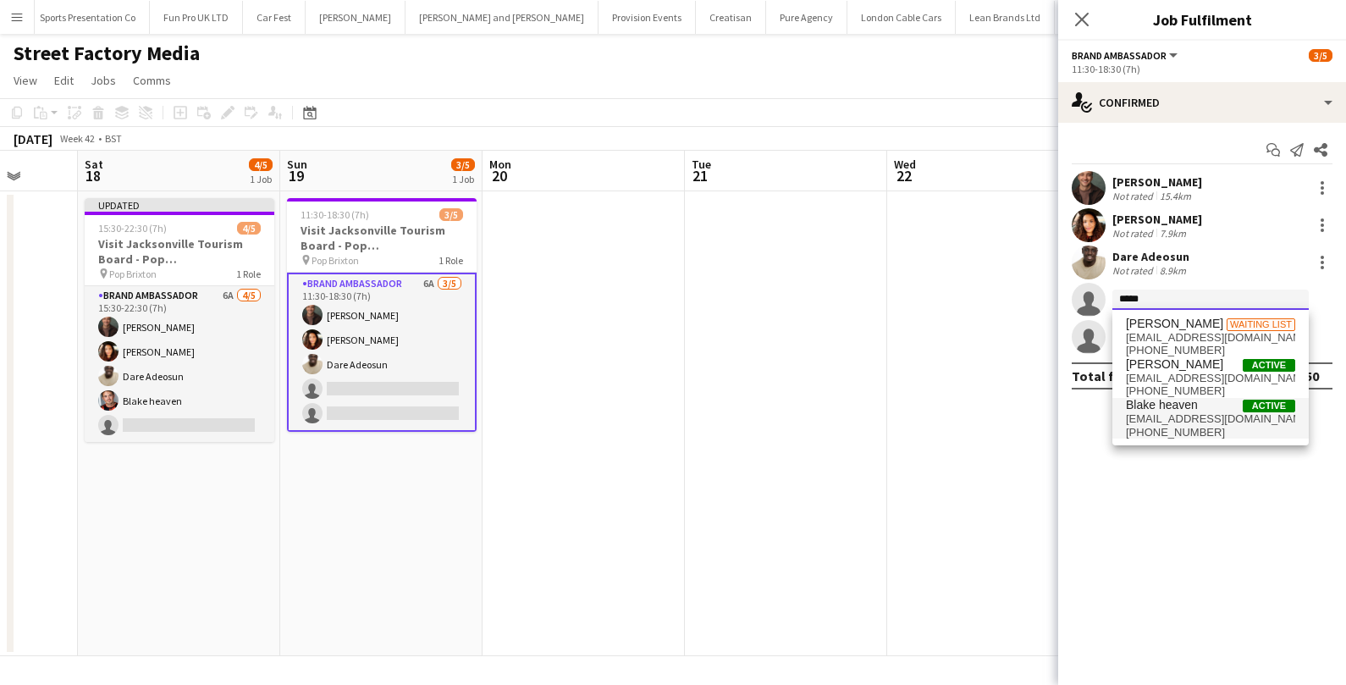
type input "*****"
click at [1145, 422] on span "heaven2198@hotmail.co.uk" at bounding box center [1210, 419] width 169 height 14
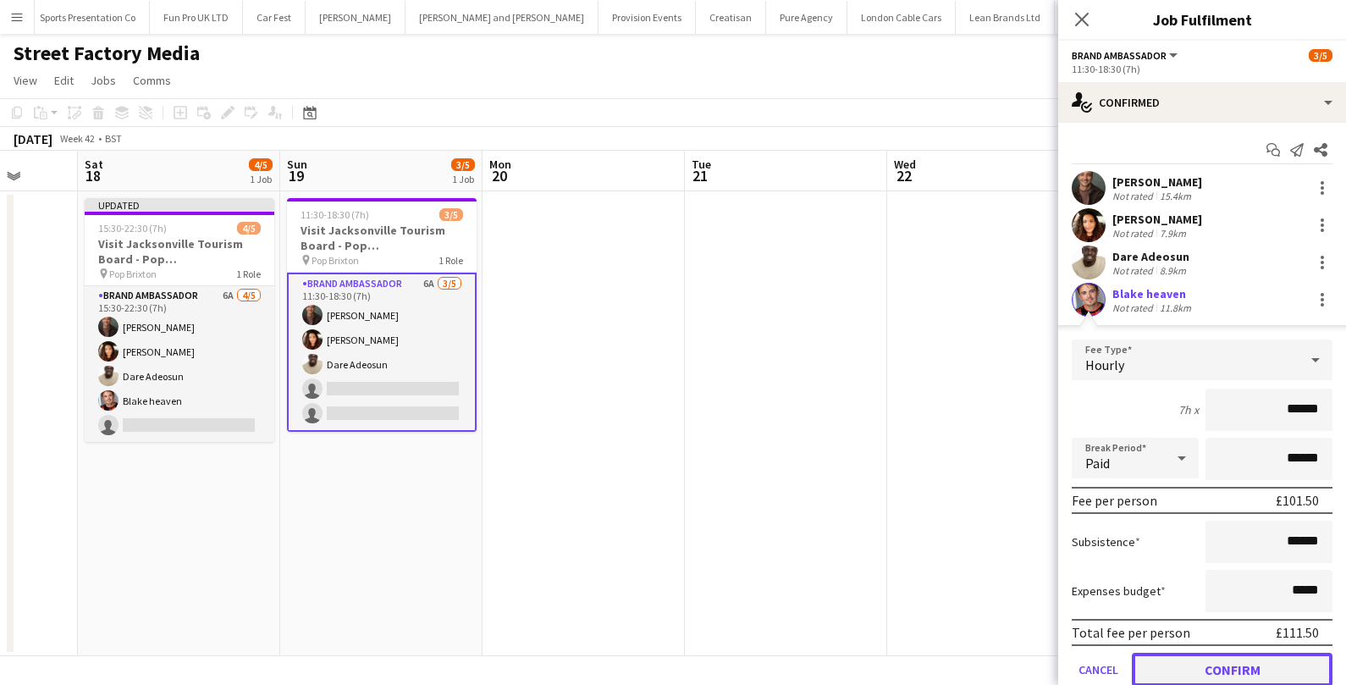
click at [1189, 664] on button "Confirm" at bounding box center [1232, 670] width 201 height 34
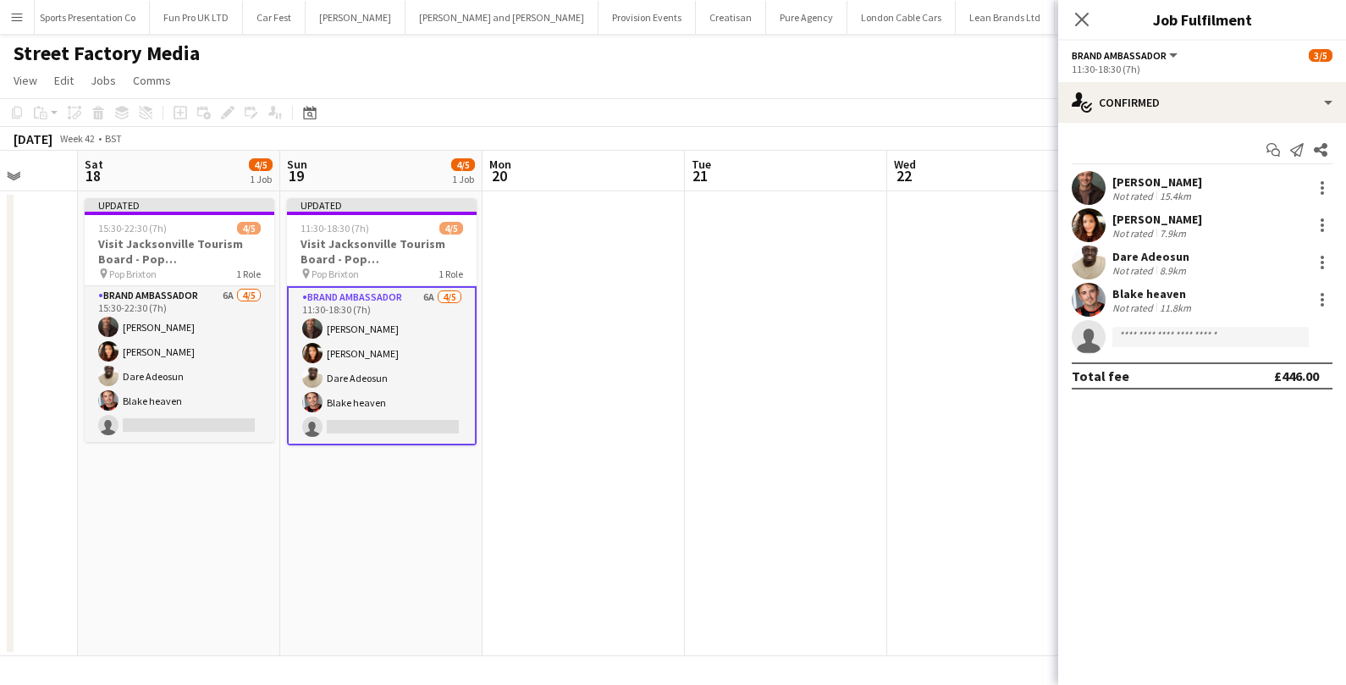
click at [804, 365] on app-date-cell at bounding box center [786, 423] width 202 height 465
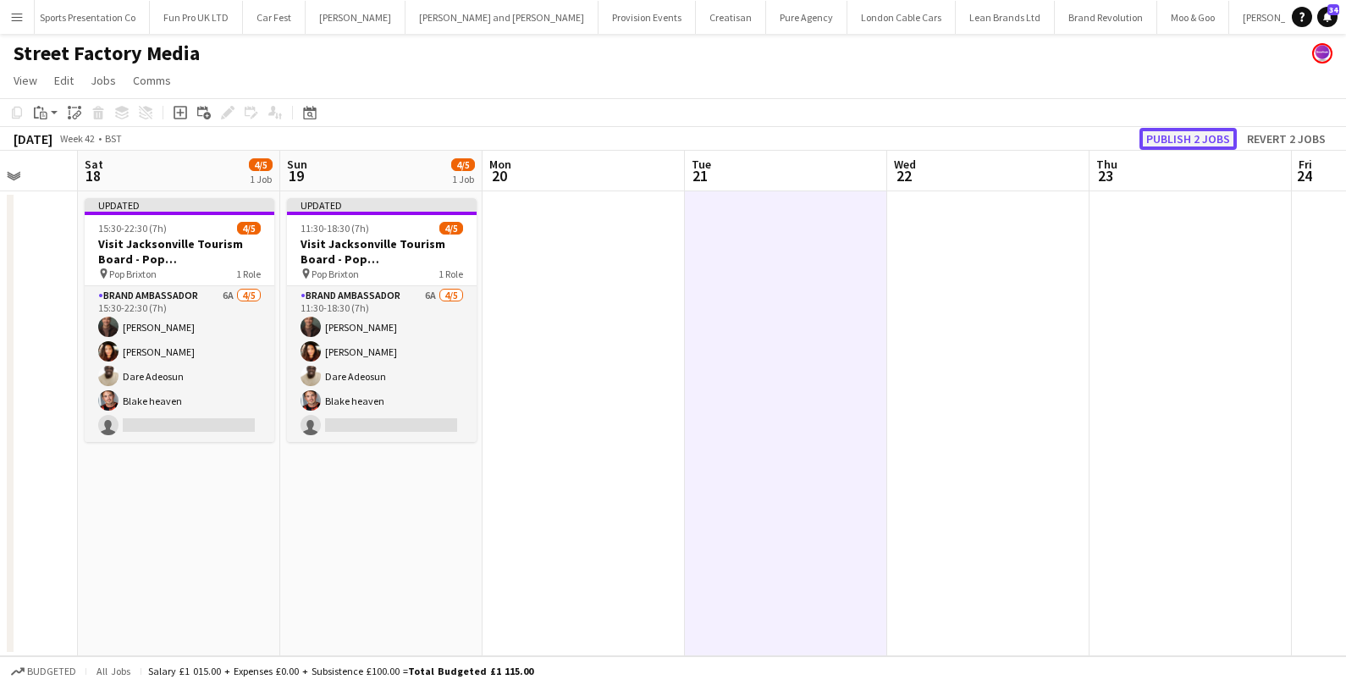
click at [1188, 141] on button "Publish 2 jobs" at bounding box center [1188, 139] width 97 height 22
